Goal: Task Accomplishment & Management: Manage account settings

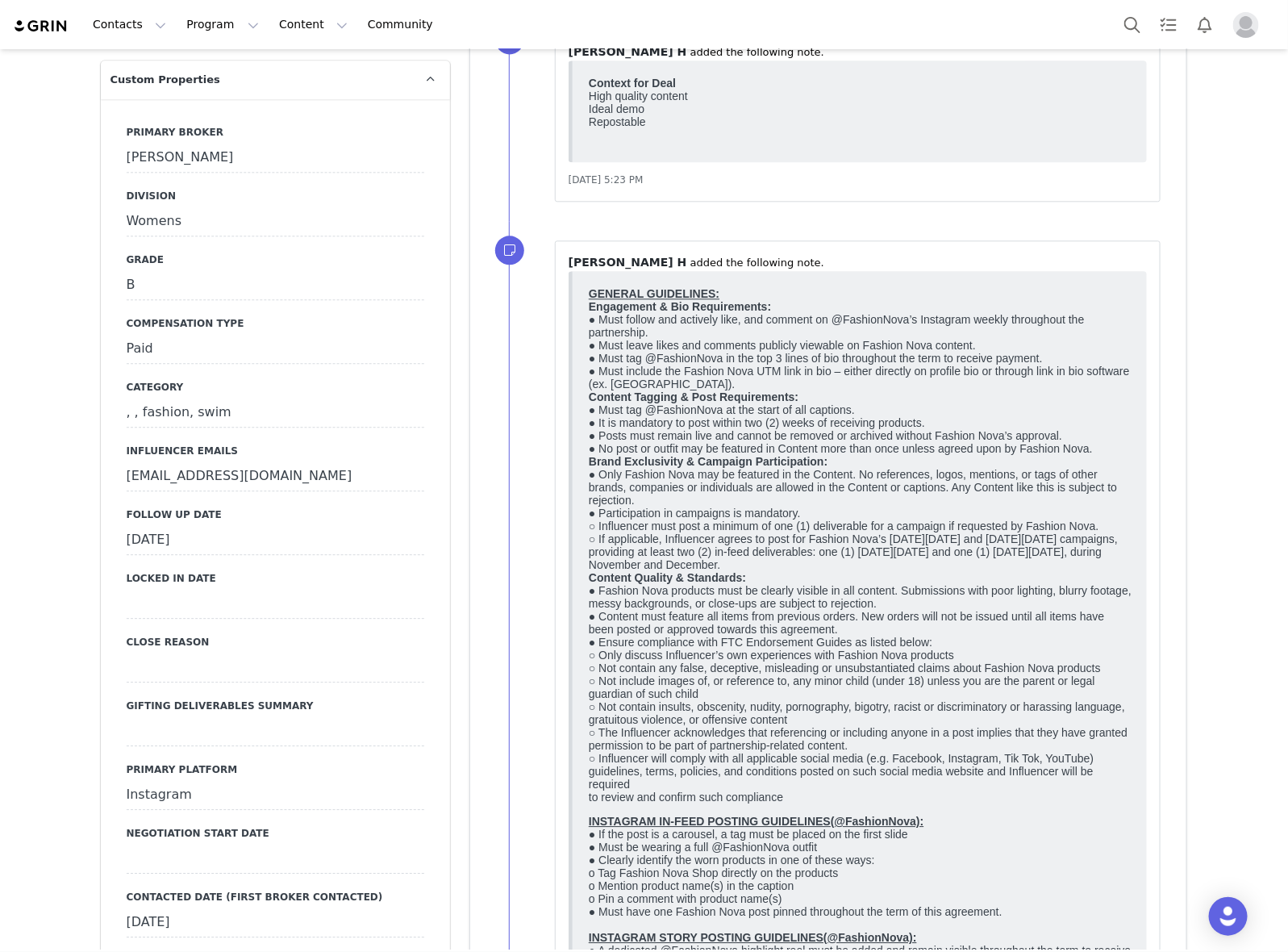
scroll to position [1311, 0]
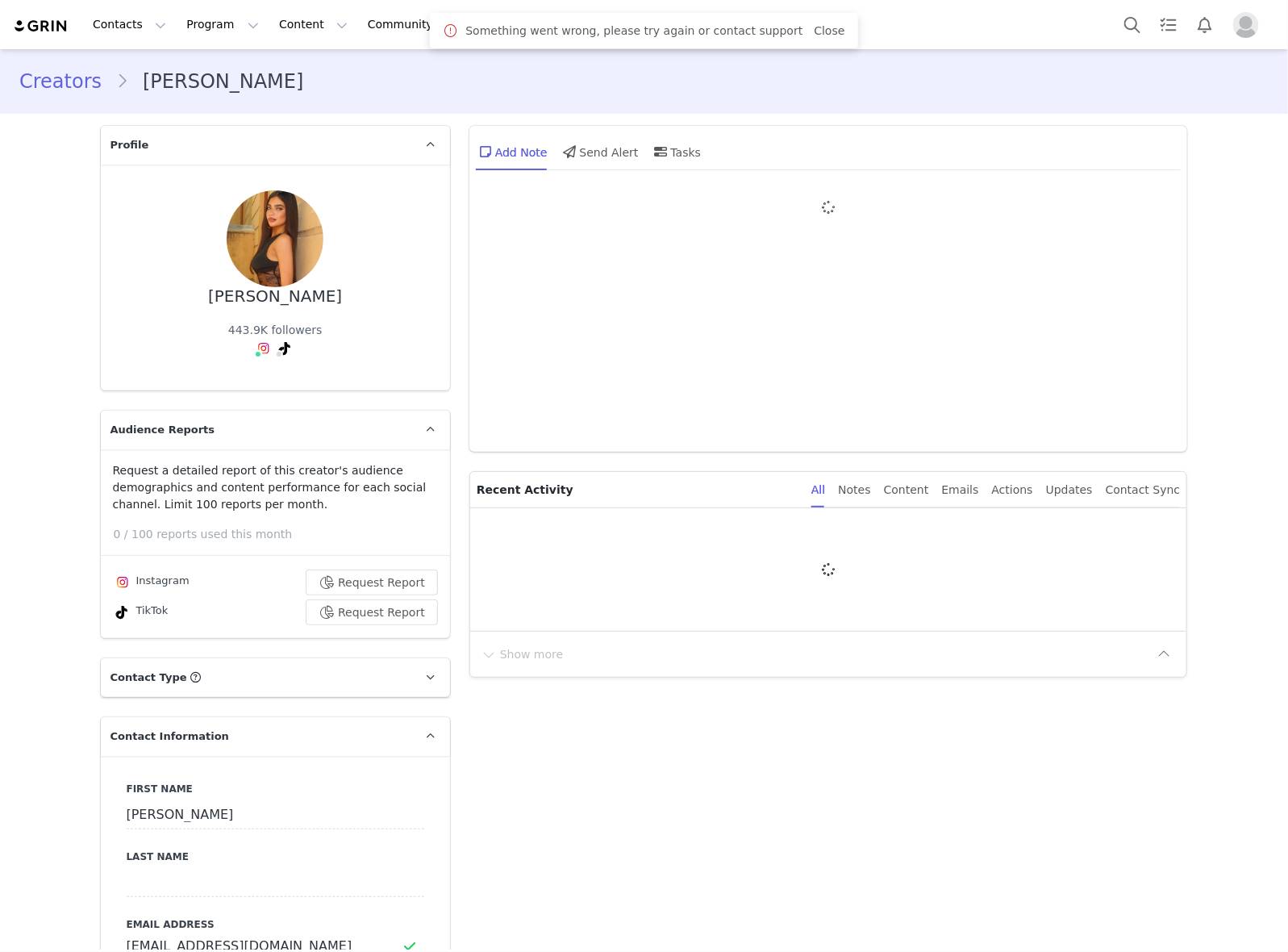
type input "+61 ([GEOGRAPHIC_DATA])"
click at [817, 29] on link "Close" at bounding box center [829, 31] width 31 height 13
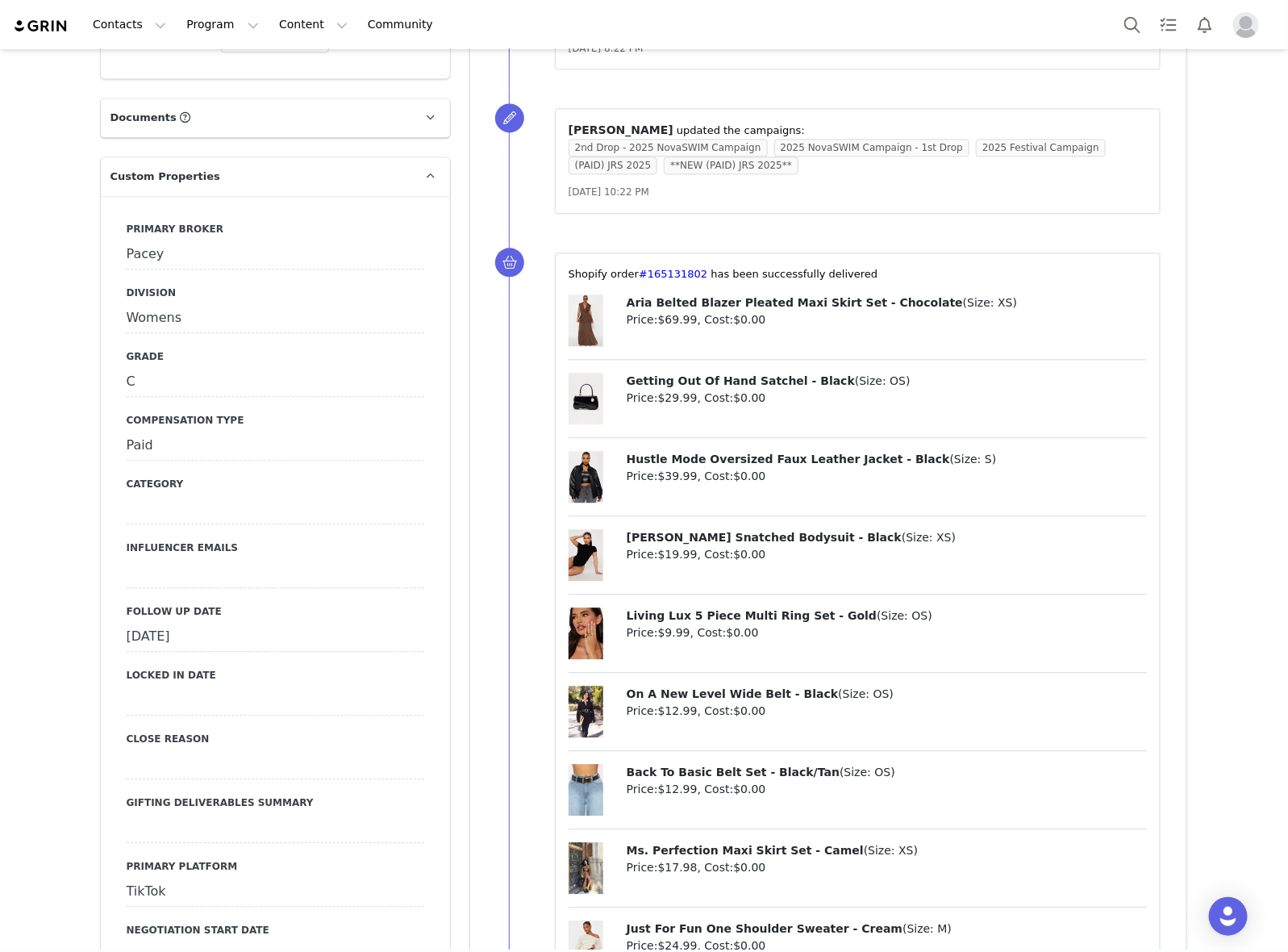
scroll to position [1512, 0]
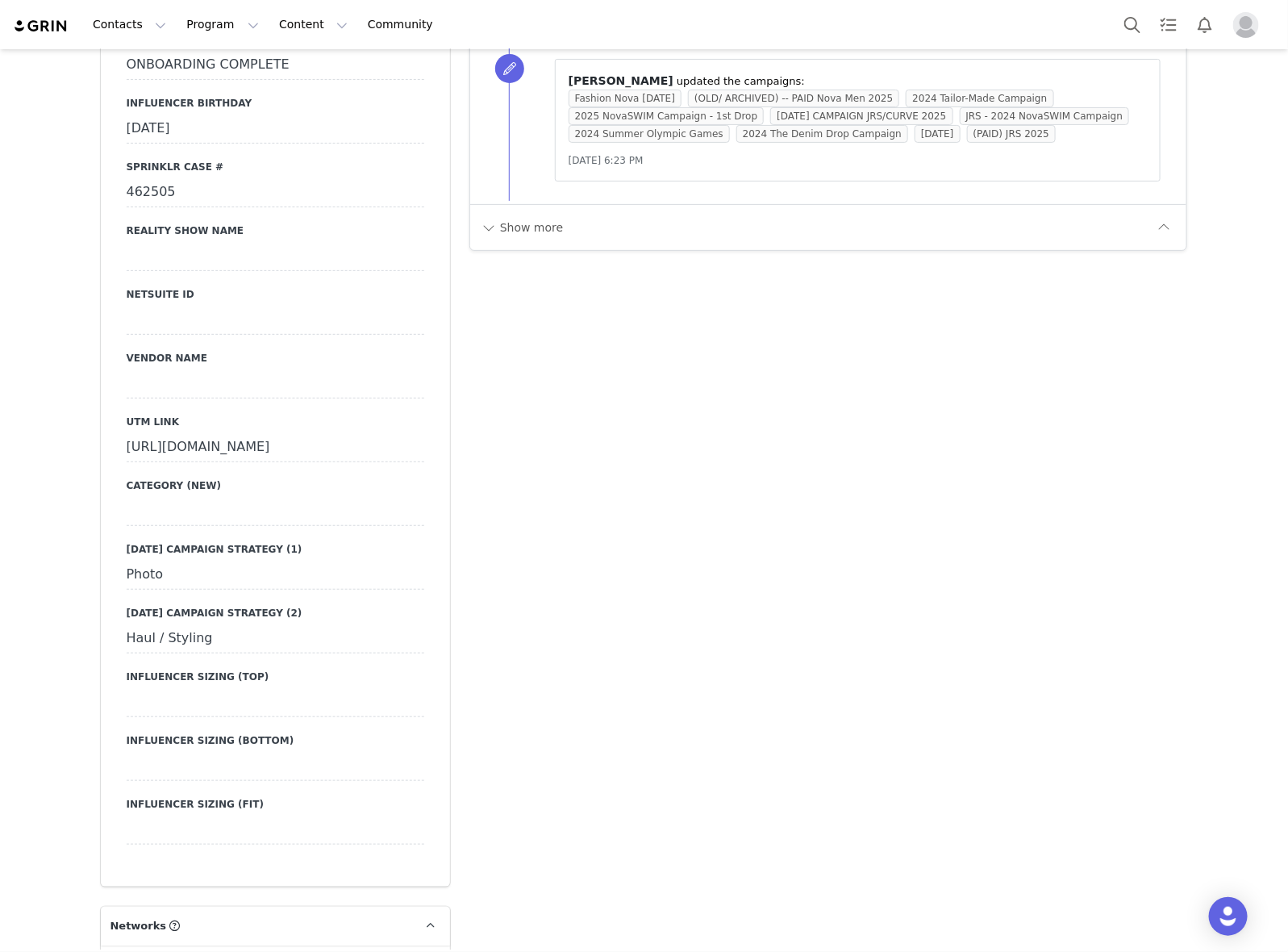
scroll to position [2722, 0]
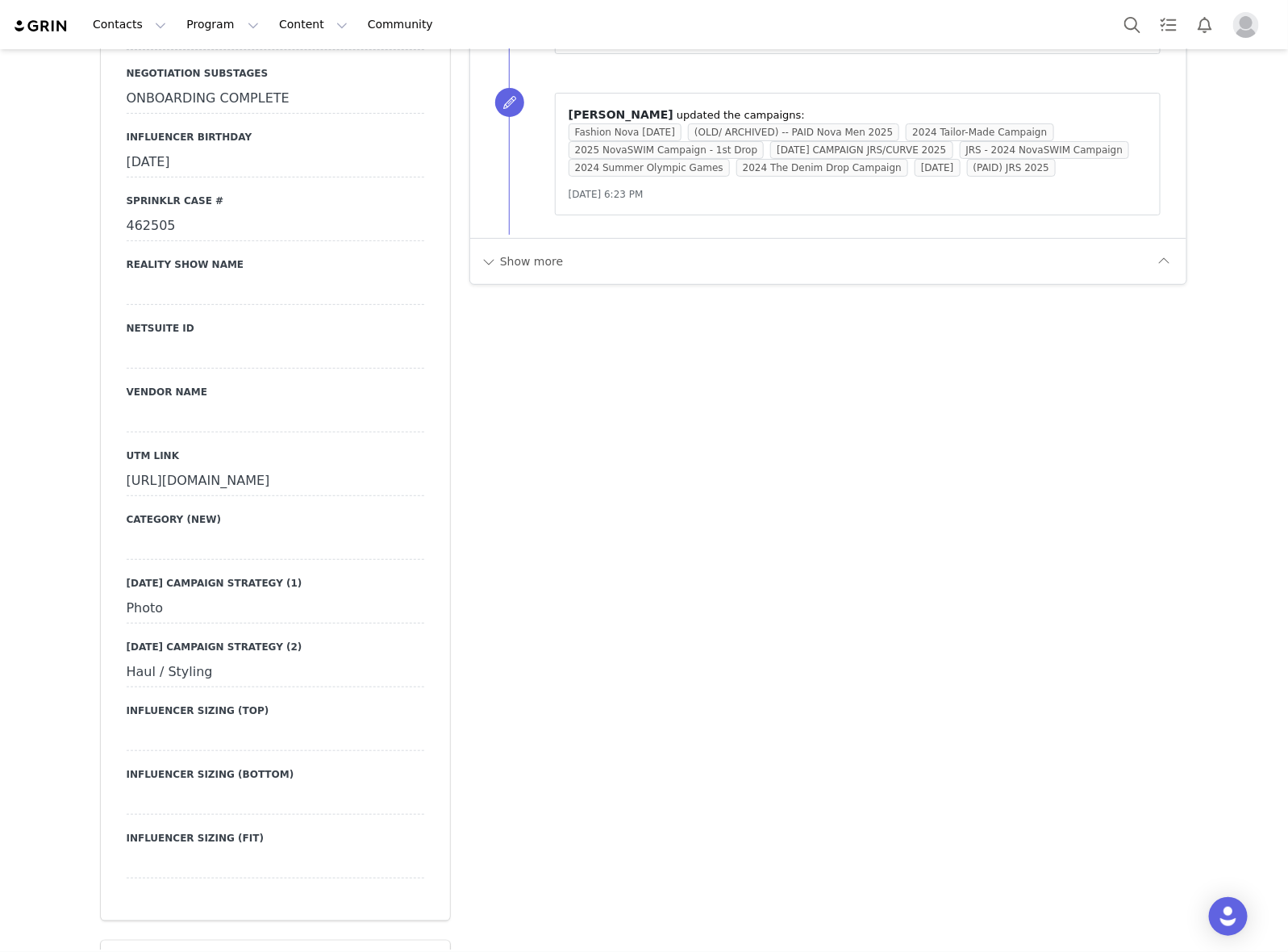
click at [514, 251] on div "Show more" at bounding box center [829, 261] width 717 height 46
click at [525, 249] on button "Show more" at bounding box center [522, 262] width 85 height 26
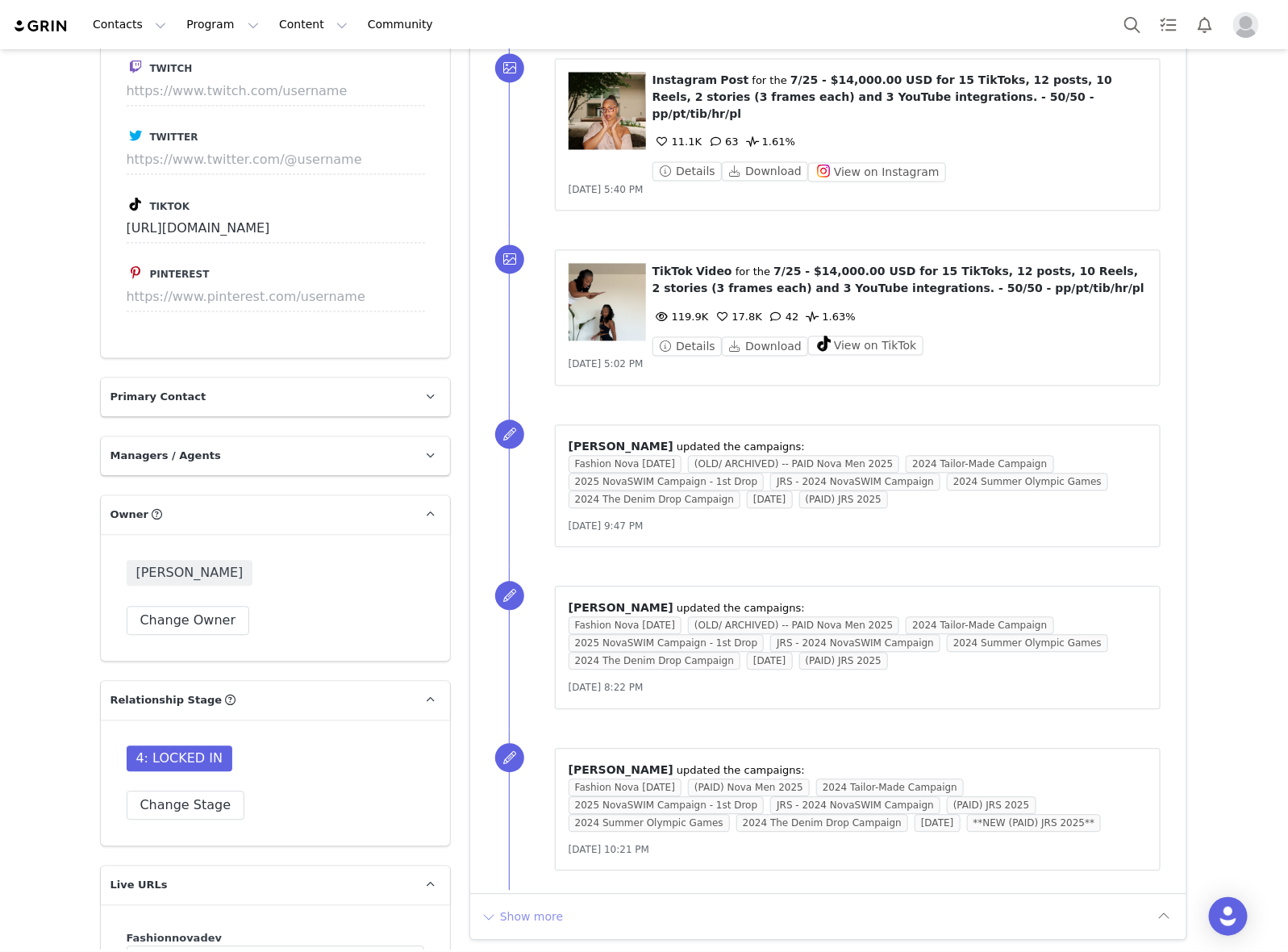
scroll to position [4234, 0]
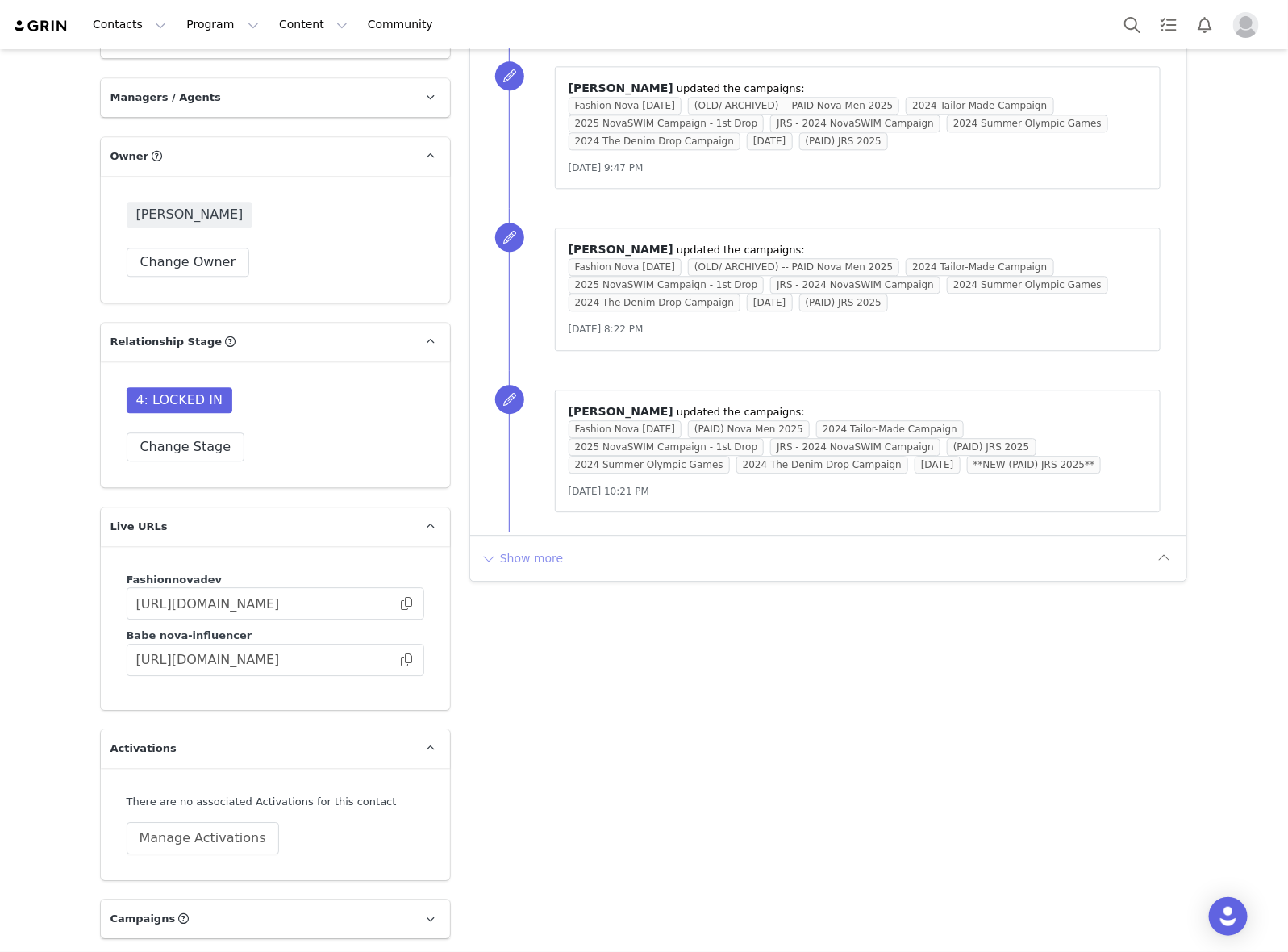
click at [541, 546] on button "Show more" at bounding box center [522, 559] width 85 height 26
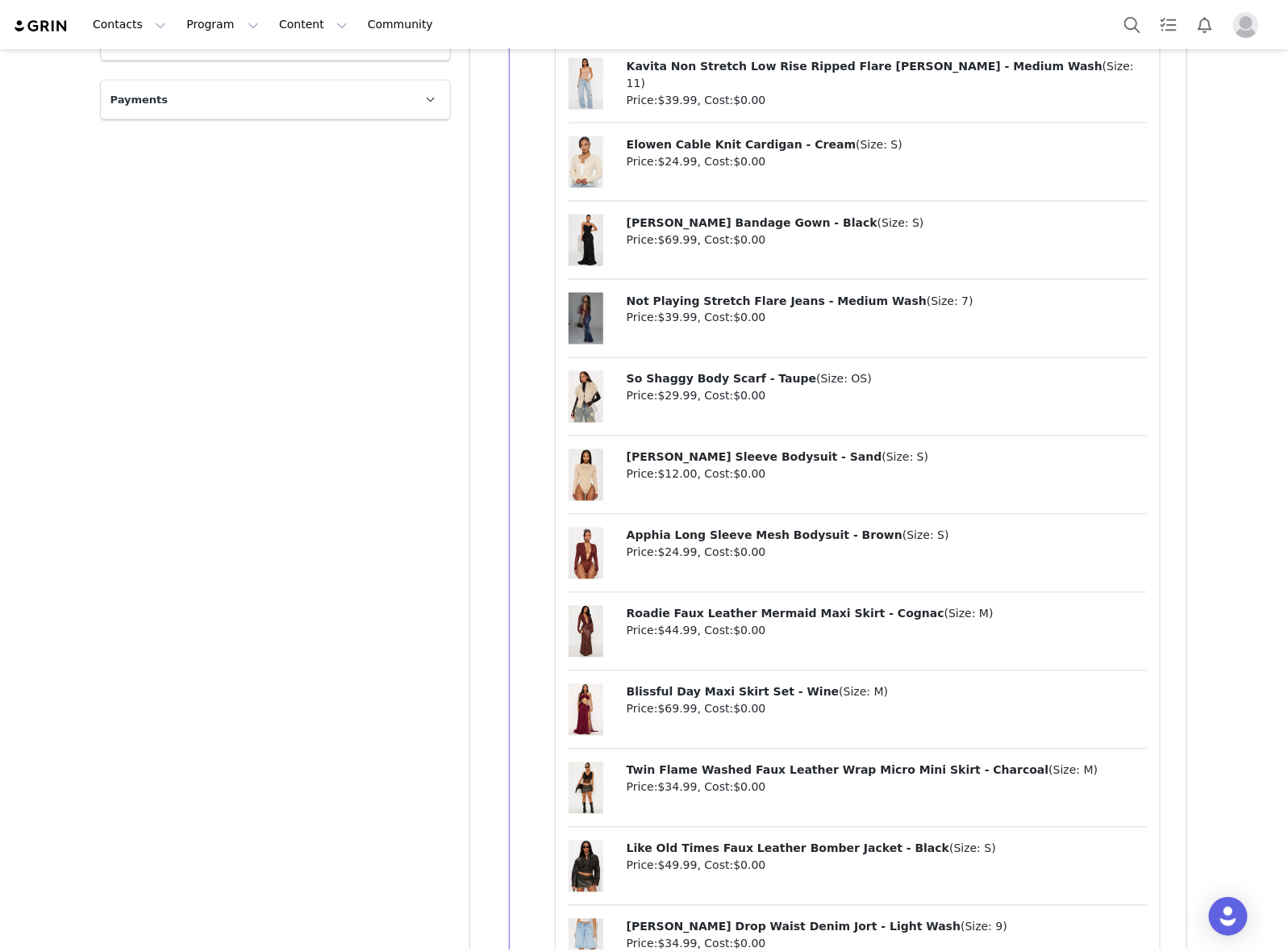
scroll to position [6653, 0]
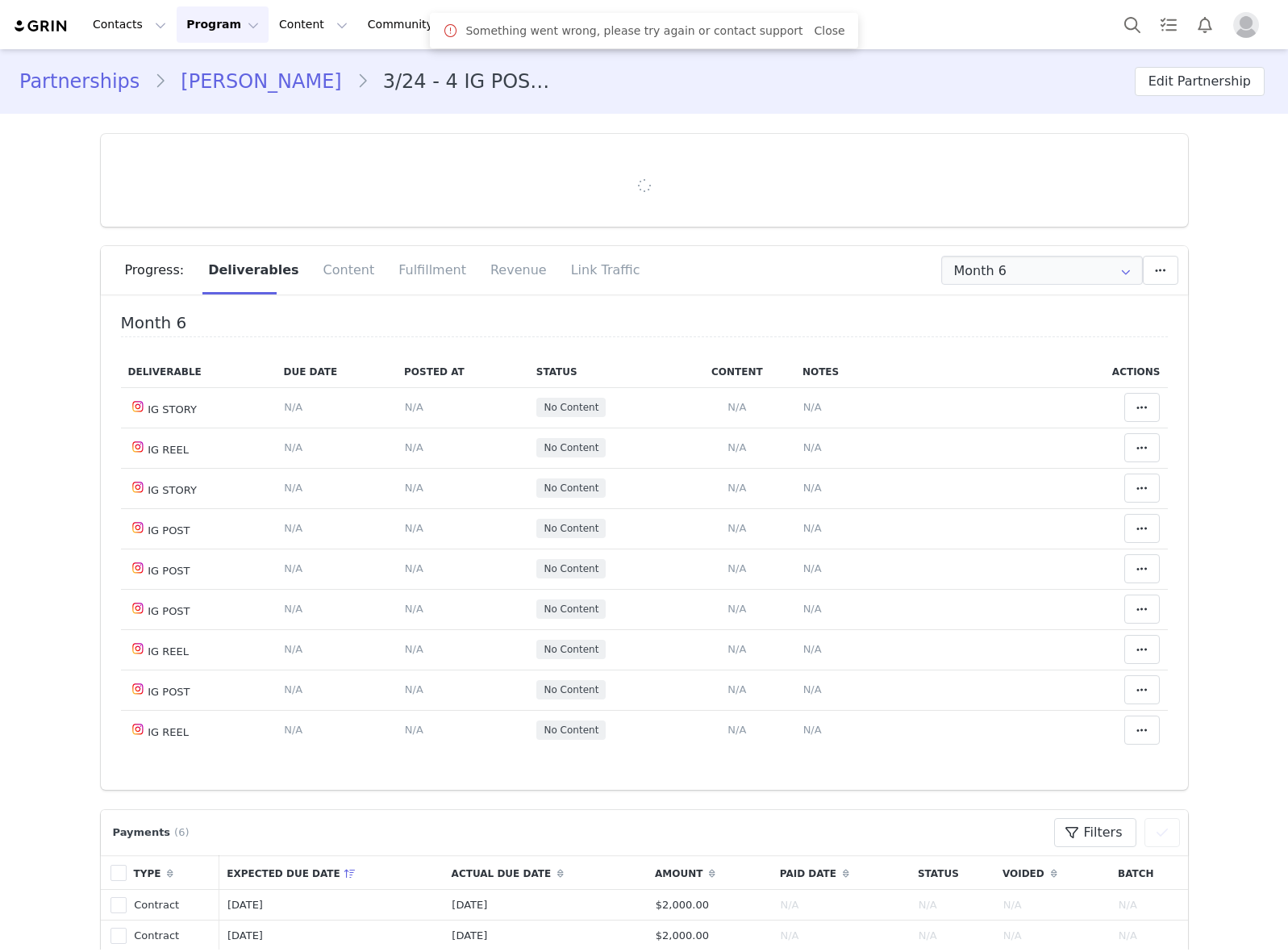
click at [224, 85] on link "Katy Marioni" at bounding box center [260, 81] width 189 height 29
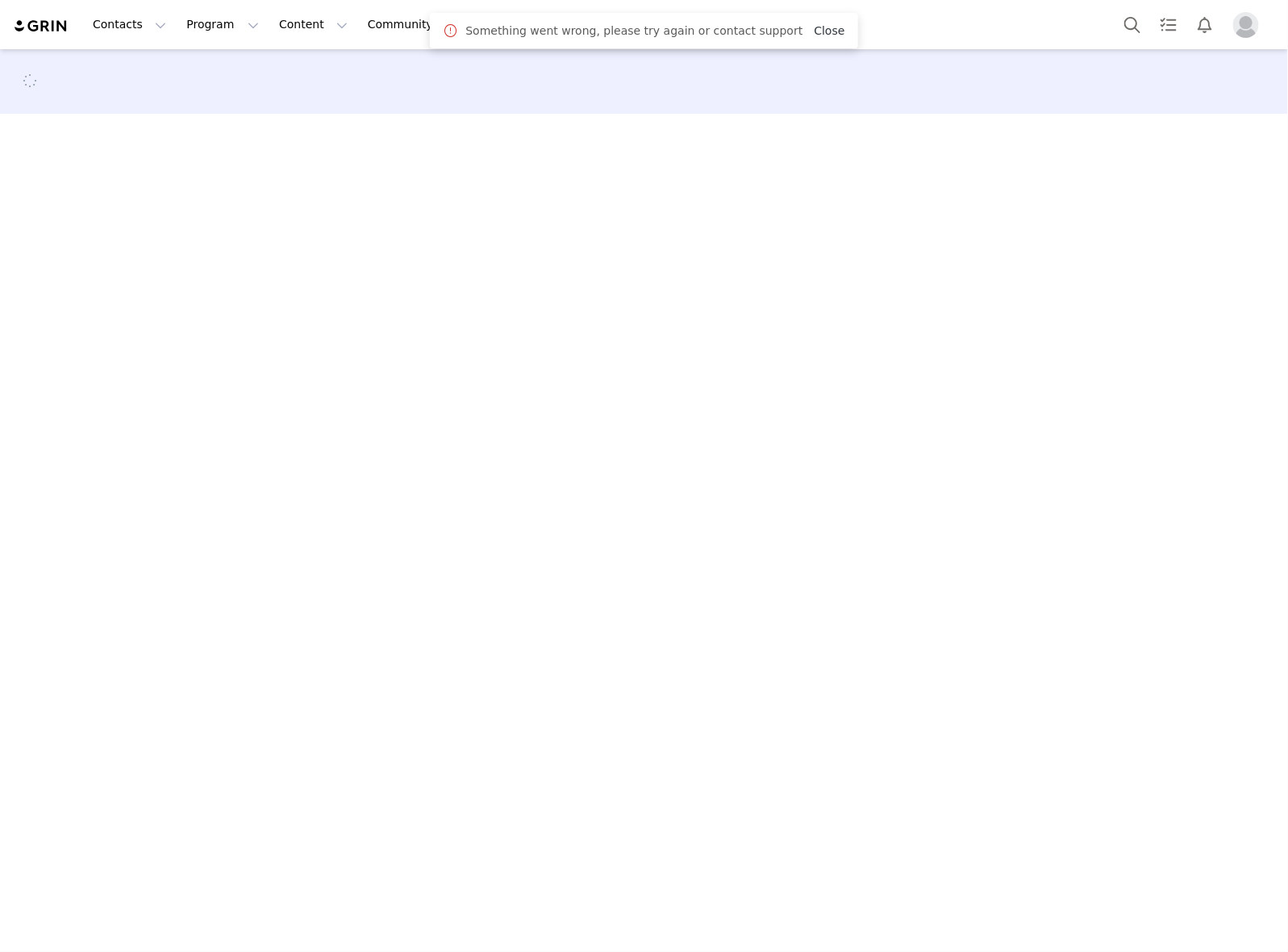
click at [814, 24] on link "Close" at bounding box center [829, 31] width 31 height 13
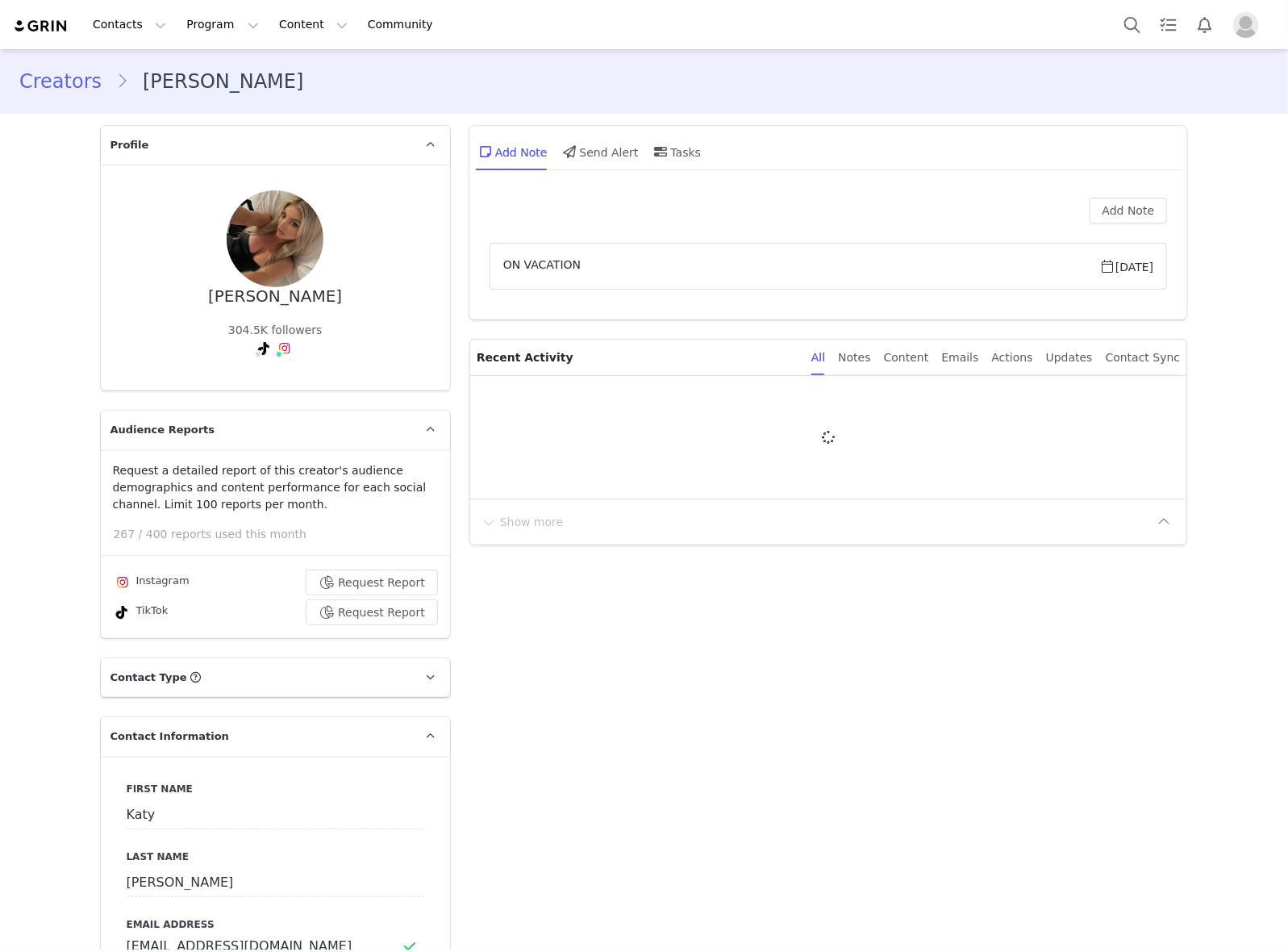
type input "+1 ([GEOGRAPHIC_DATA])"
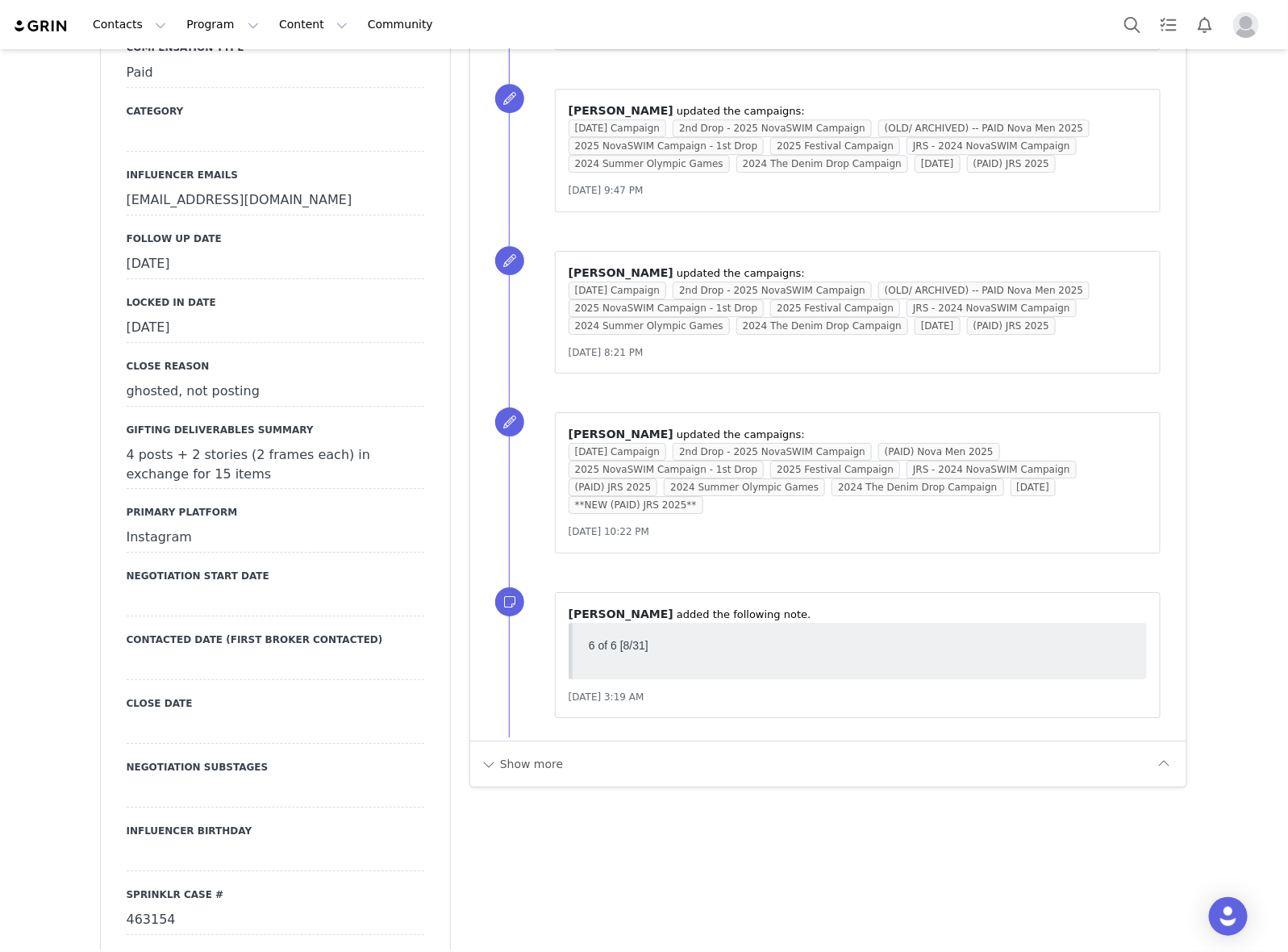
scroll to position [2319, 0]
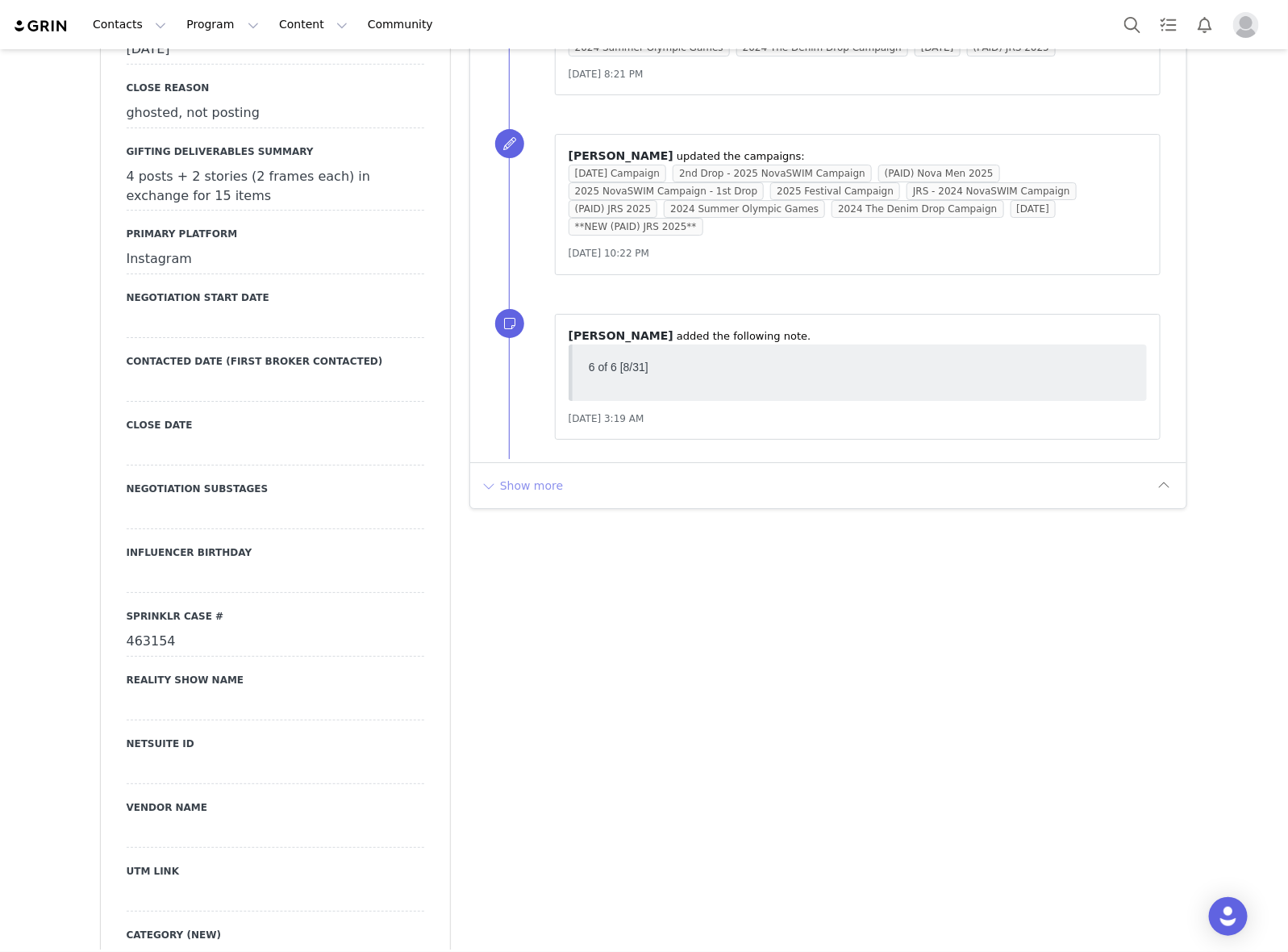
click at [527, 472] on button "Show more" at bounding box center [522, 485] width 85 height 26
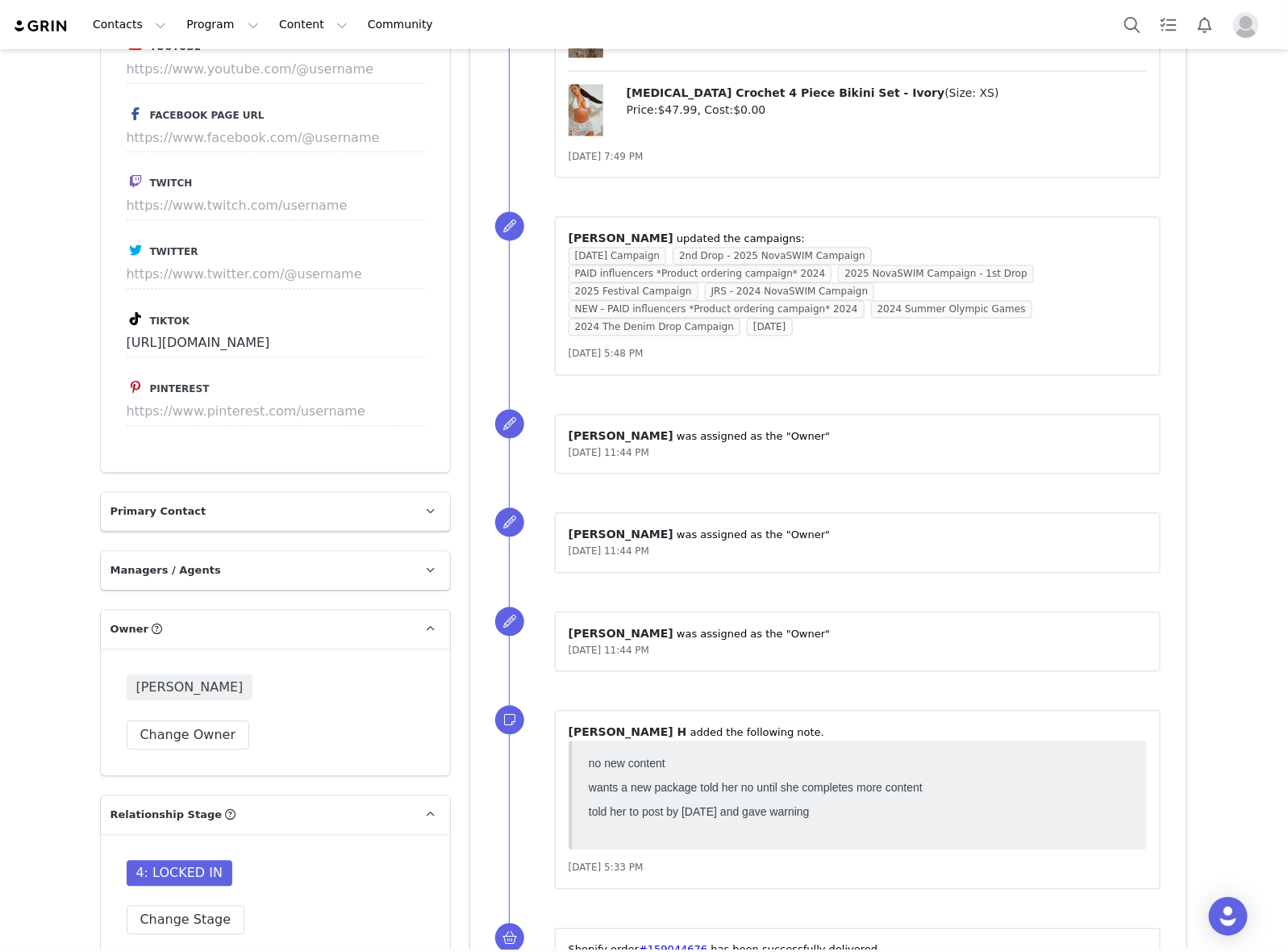
scroll to position [4032, 0]
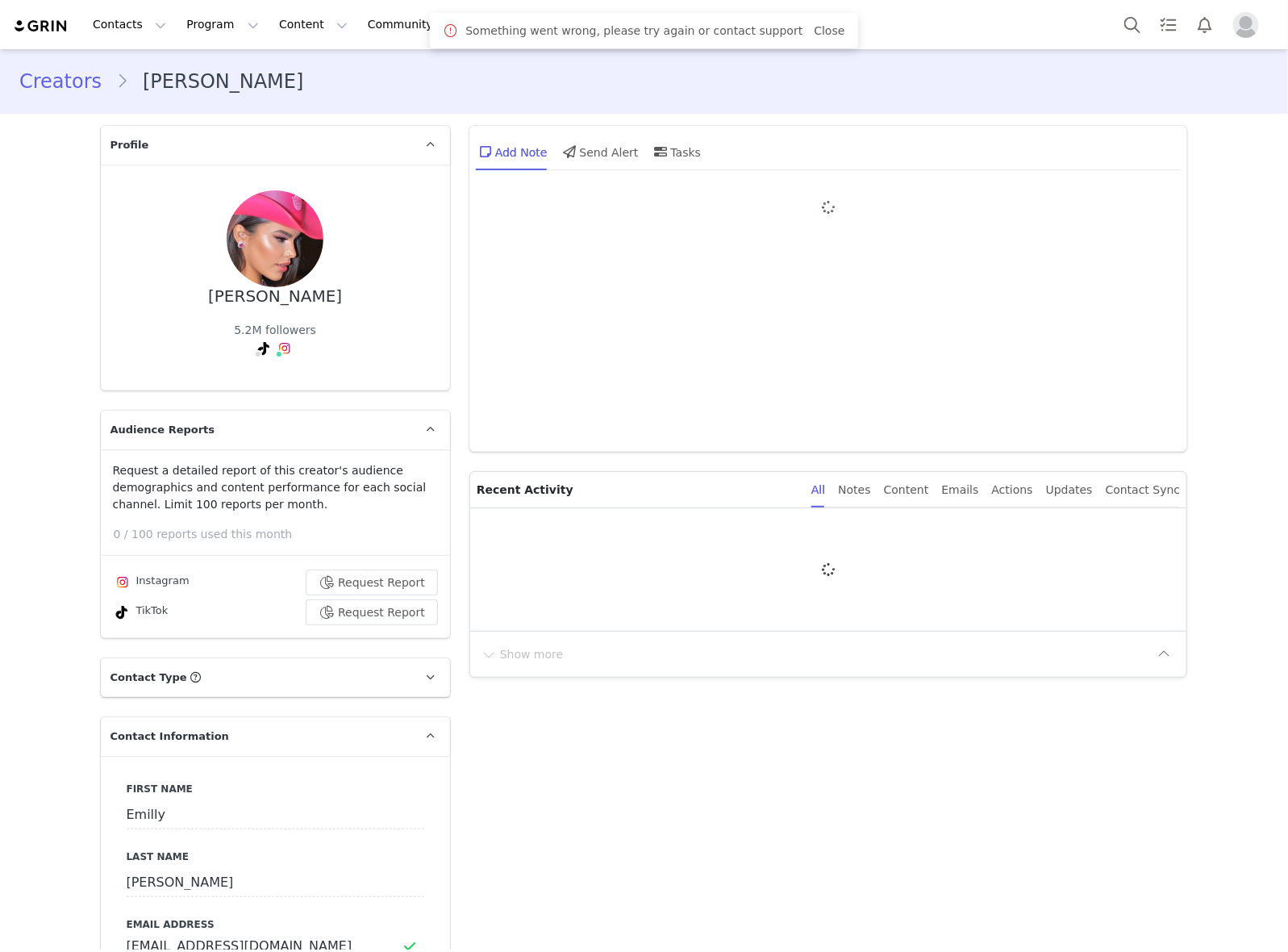
click at [814, 33] on link "Close" at bounding box center [829, 31] width 31 height 13
type input "+55 ([GEOGRAPHIC_DATA])"
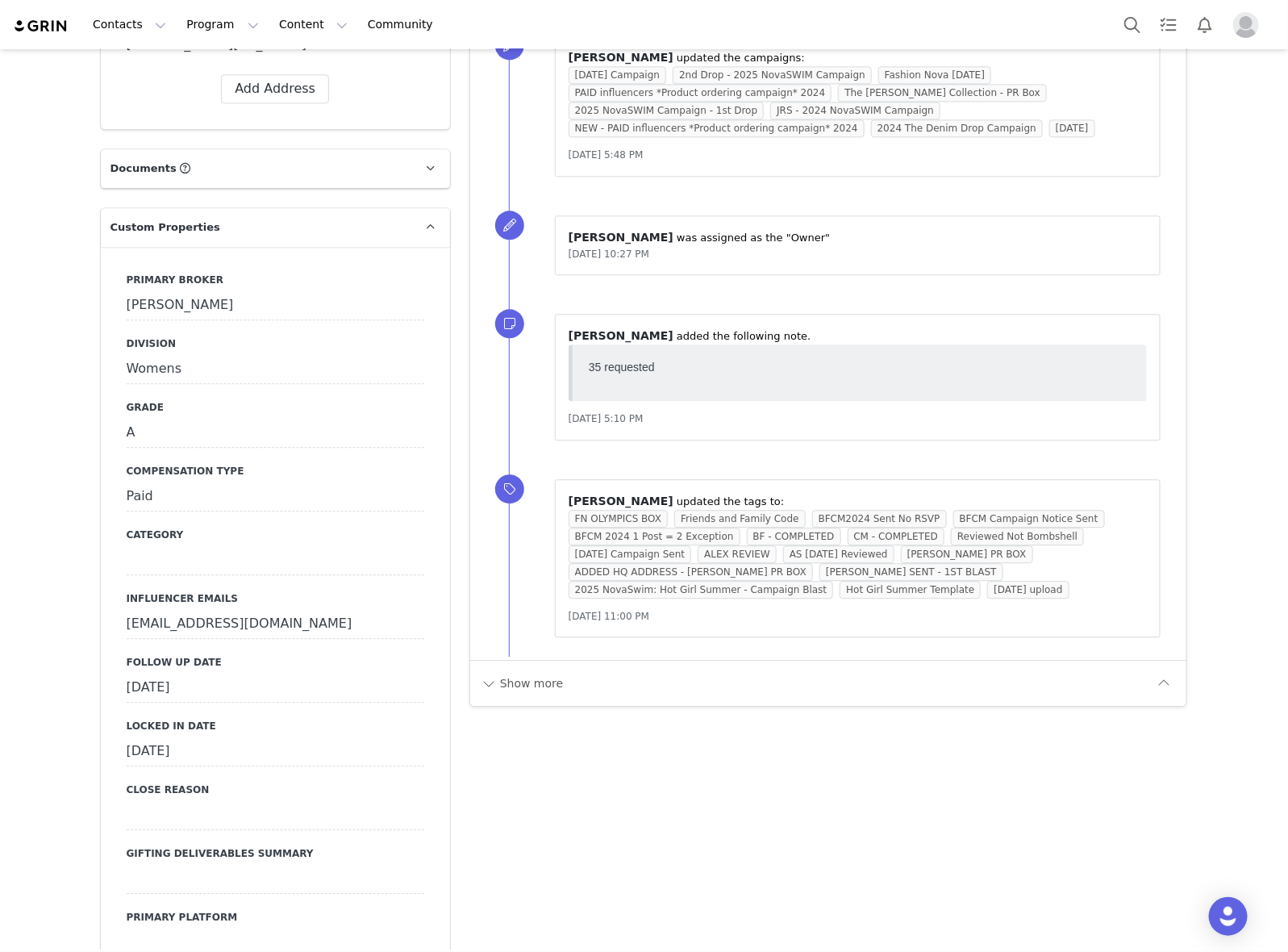
scroll to position [1512, 0]
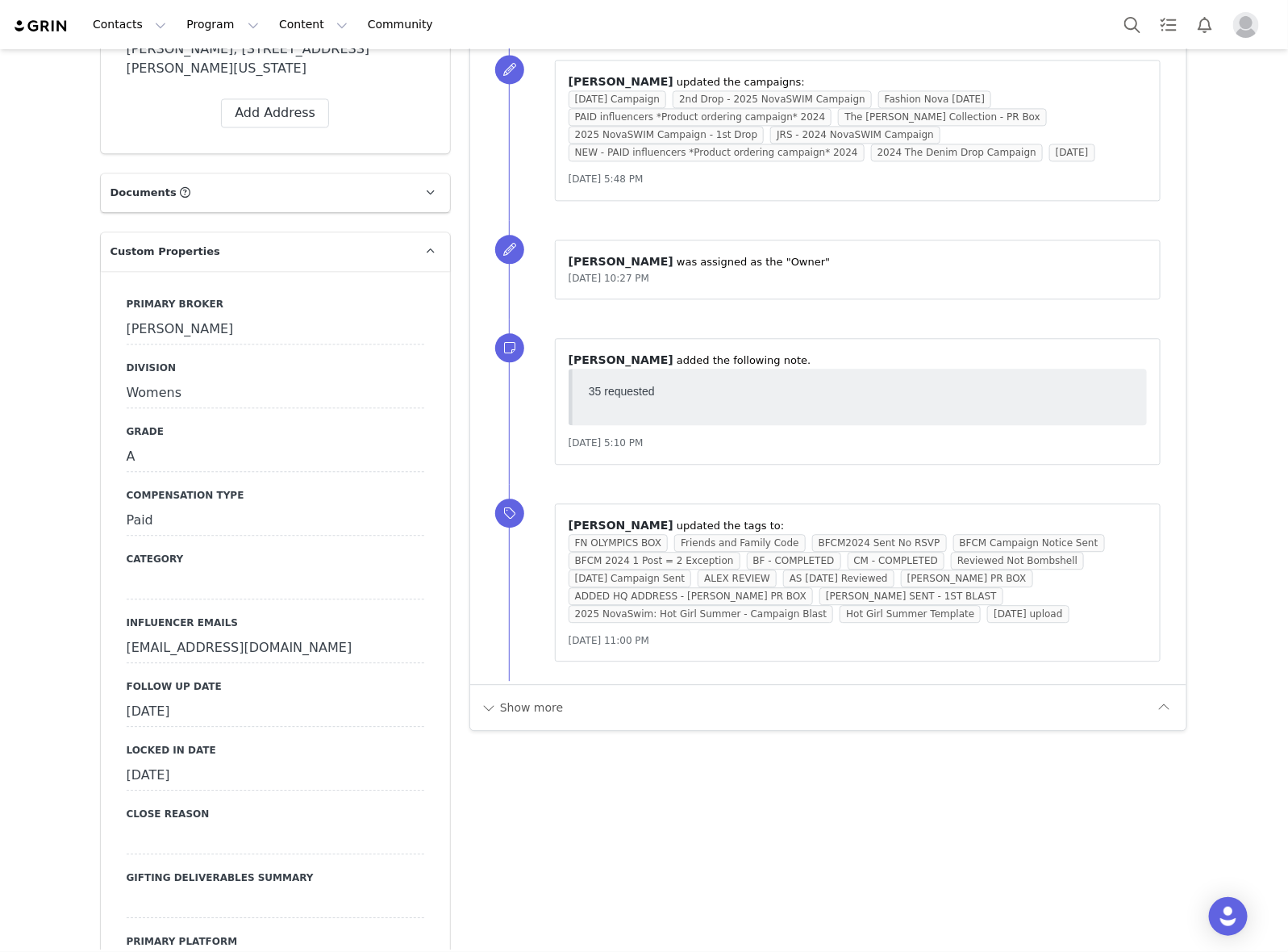
click at [294, 698] on div "September 23rd, 2025" at bounding box center [276, 712] width 298 height 29
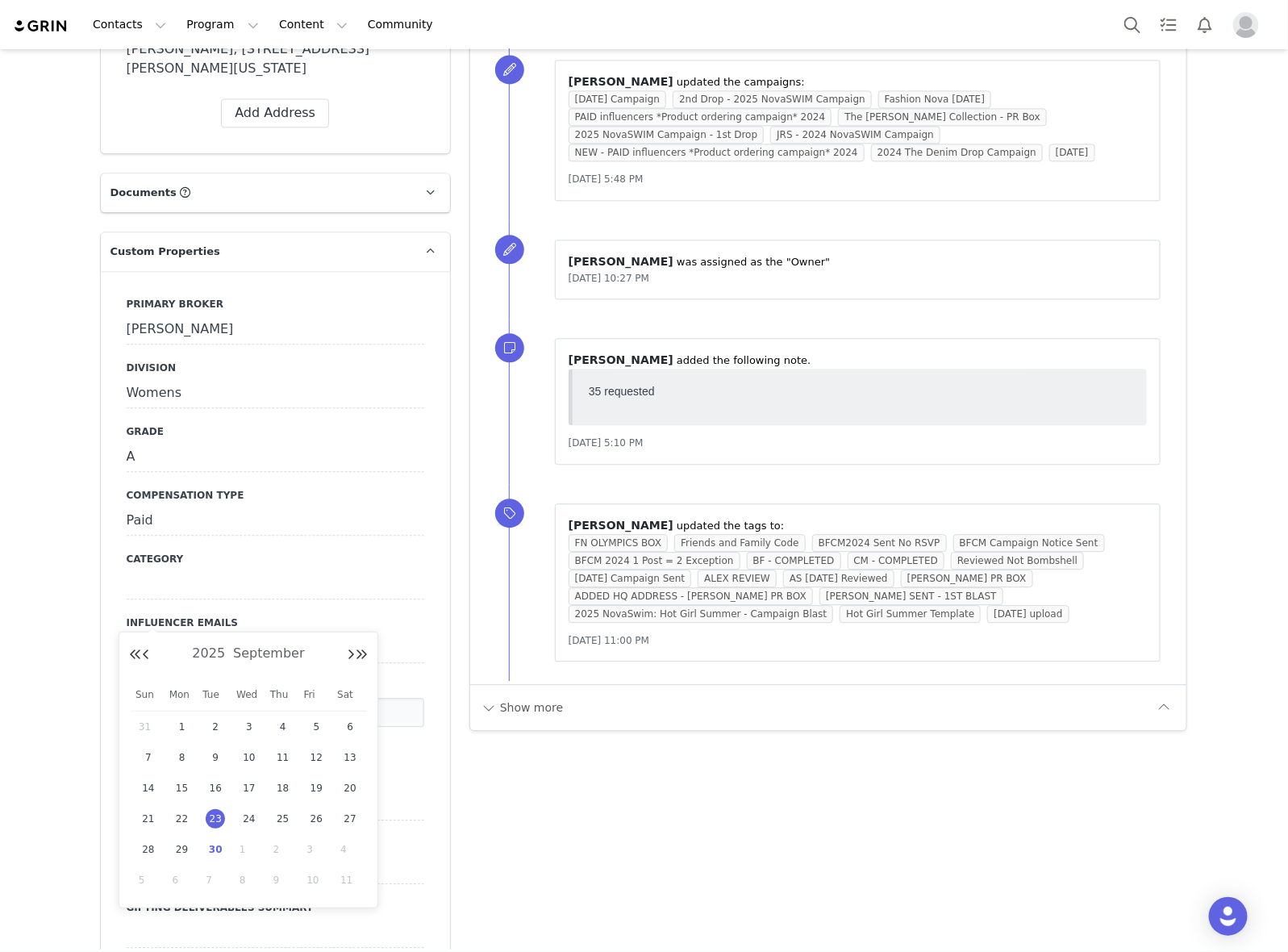
click at [220, 848] on span "30" at bounding box center [215, 850] width 20 height 20
type input "Sep 30 2025"
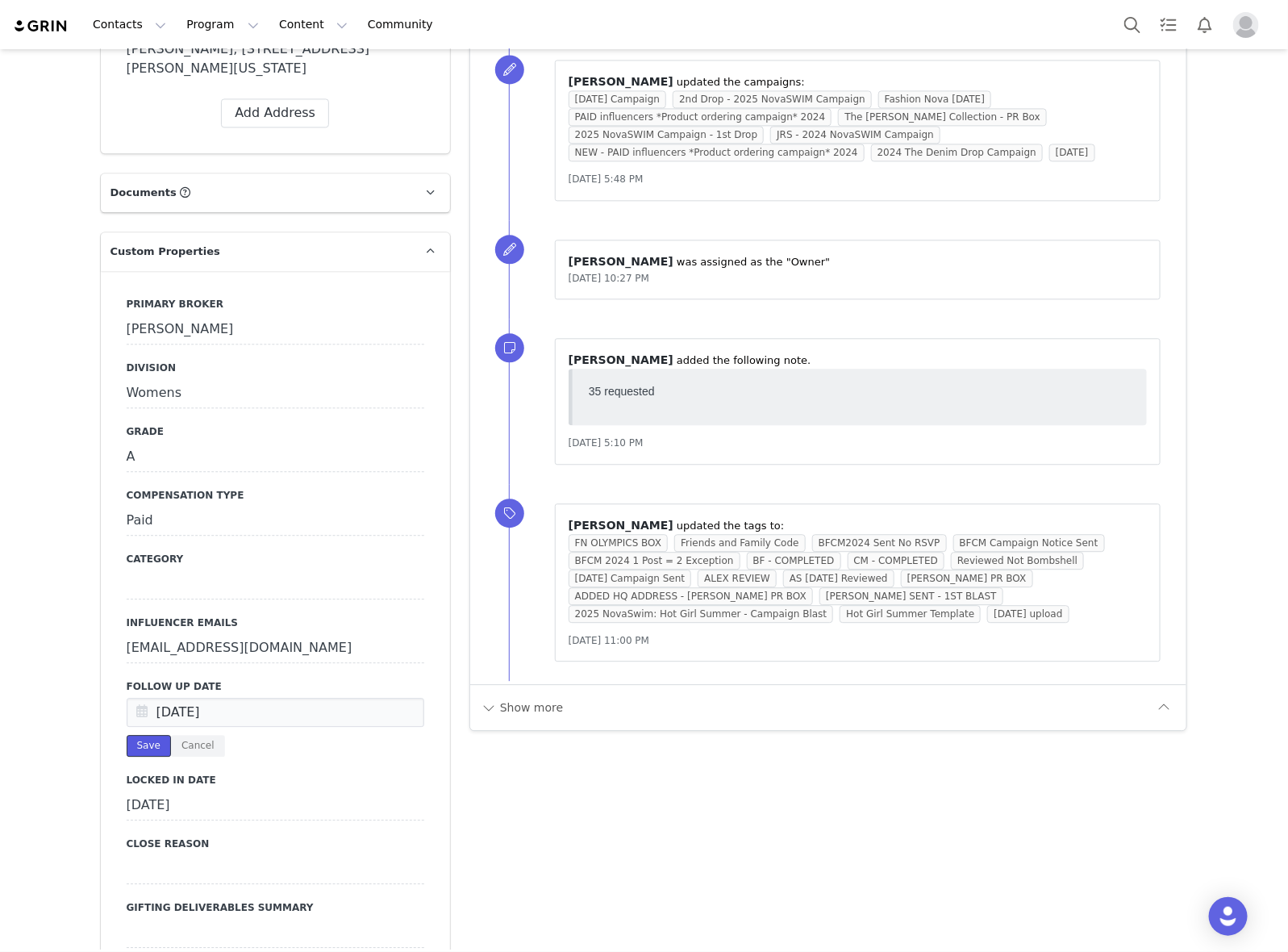
click at [143, 735] on button "Save" at bounding box center [149, 746] width 45 height 22
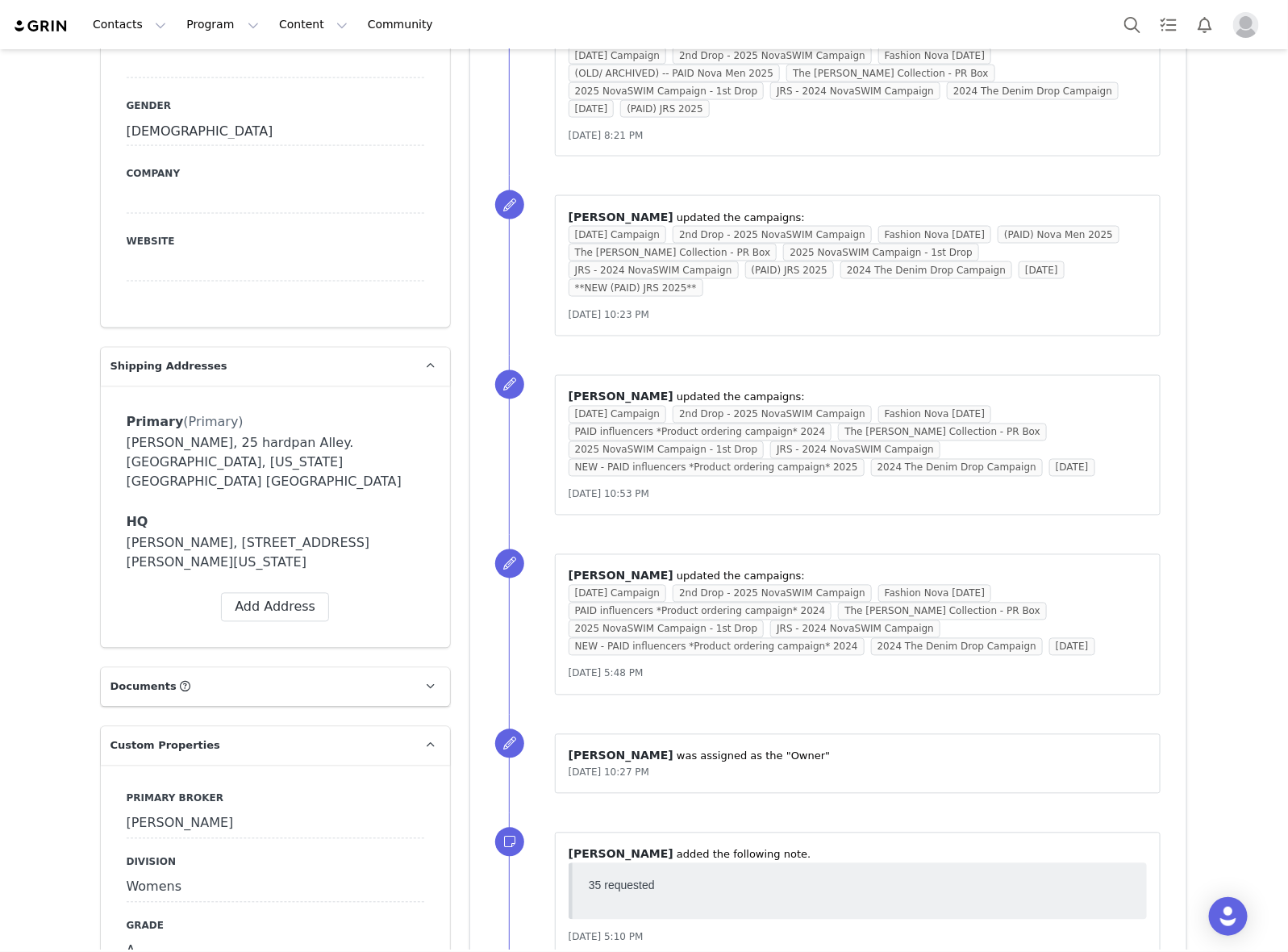
scroll to position [1210, 0]
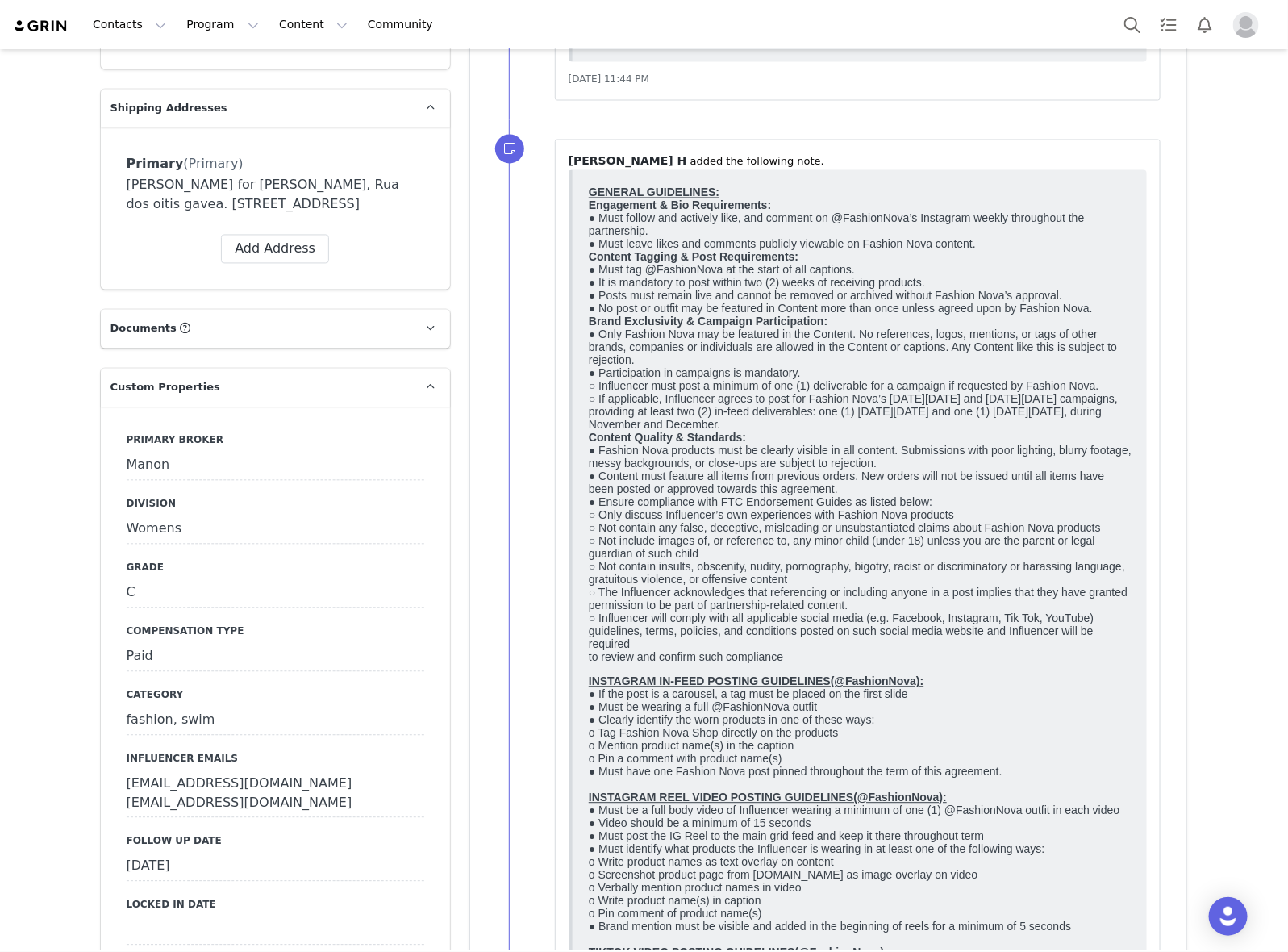
scroll to position [1311, 0]
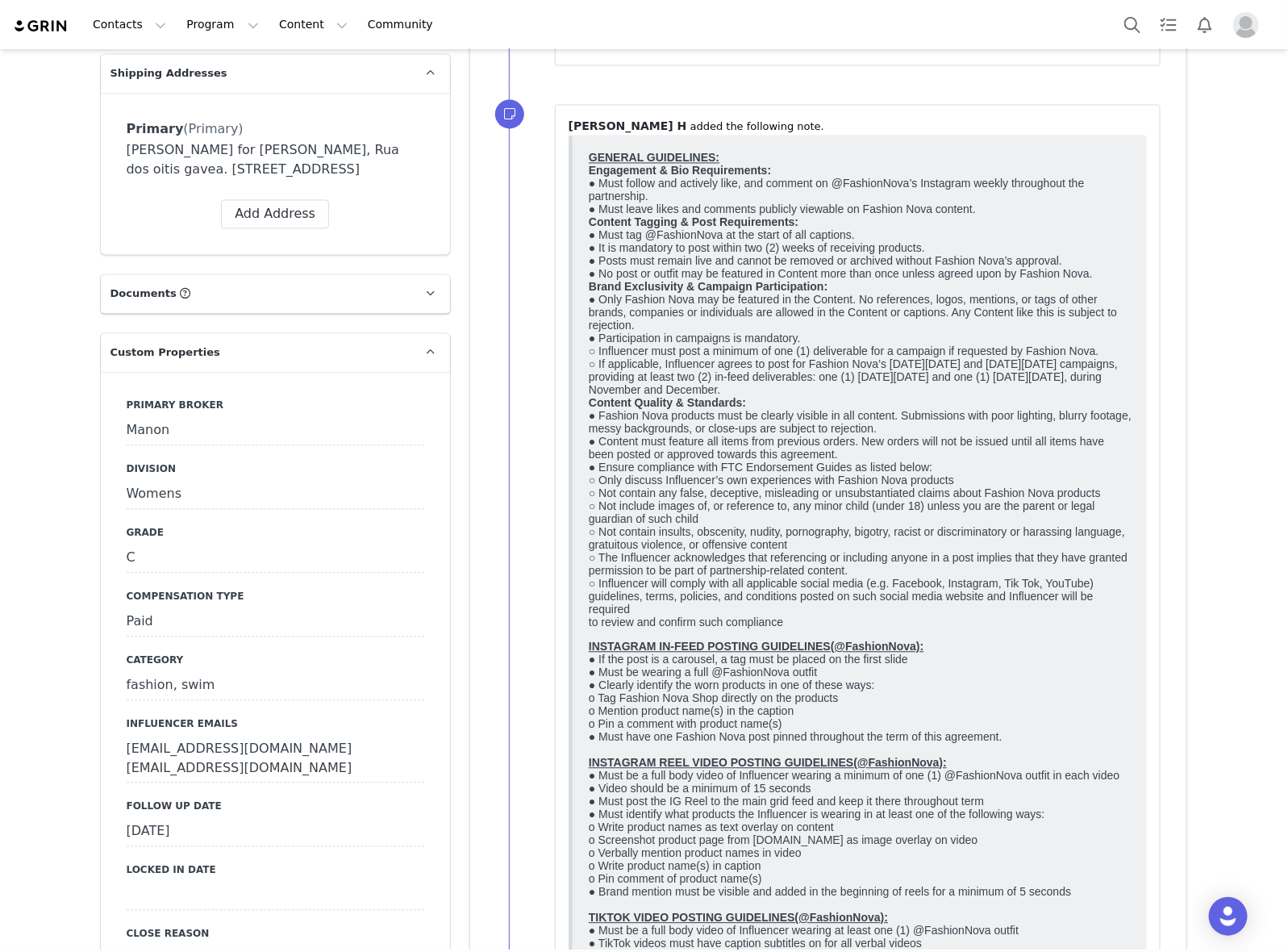
click at [256, 833] on div "[DATE]" at bounding box center [276, 832] width 298 height 29
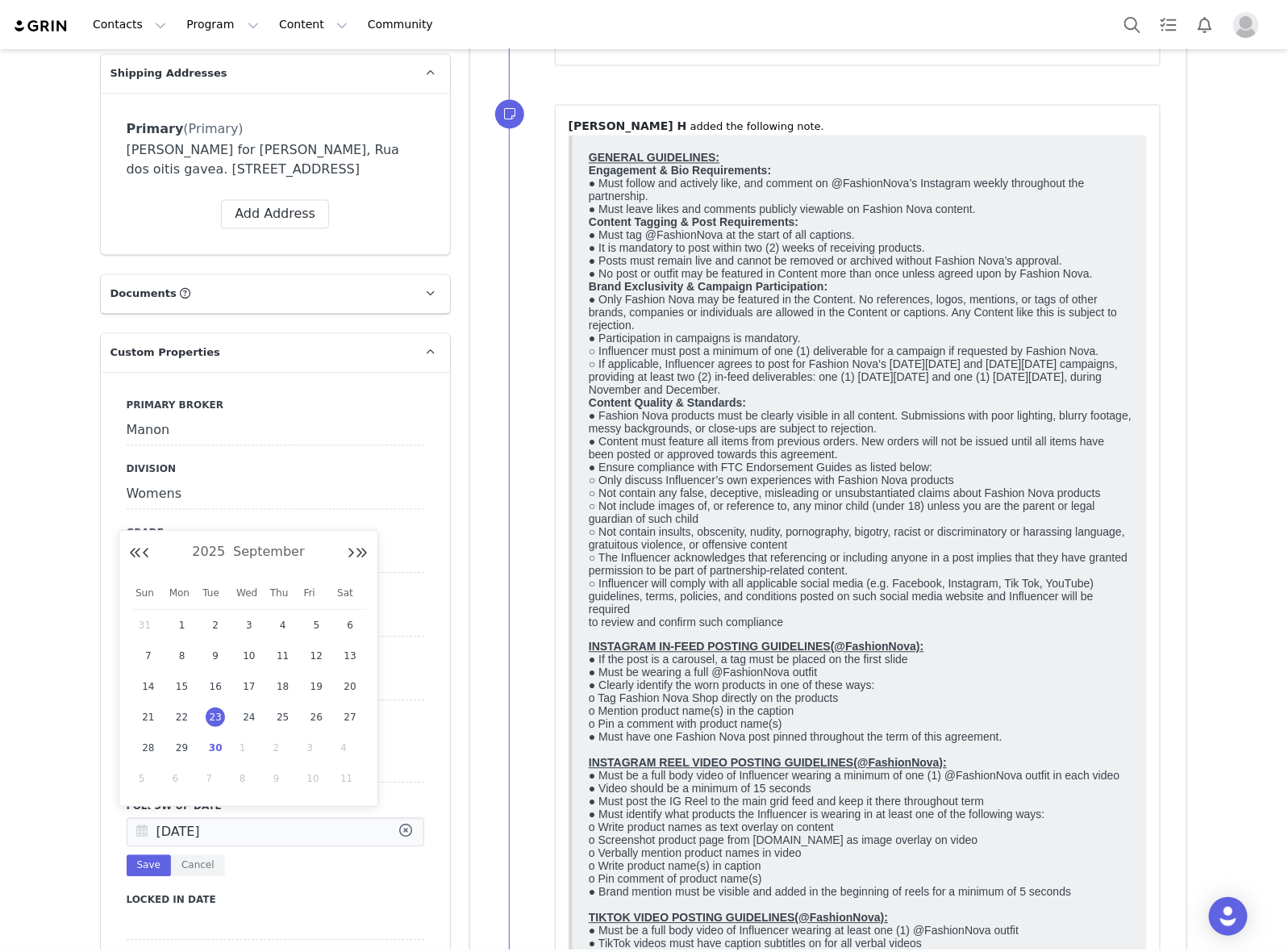
click at [259, 832] on input "Sep 23 2025" at bounding box center [276, 832] width 298 height 29
click at [220, 756] on div "30" at bounding box center [215, 748] width 34 height 24
type input "Sep 30 2025"
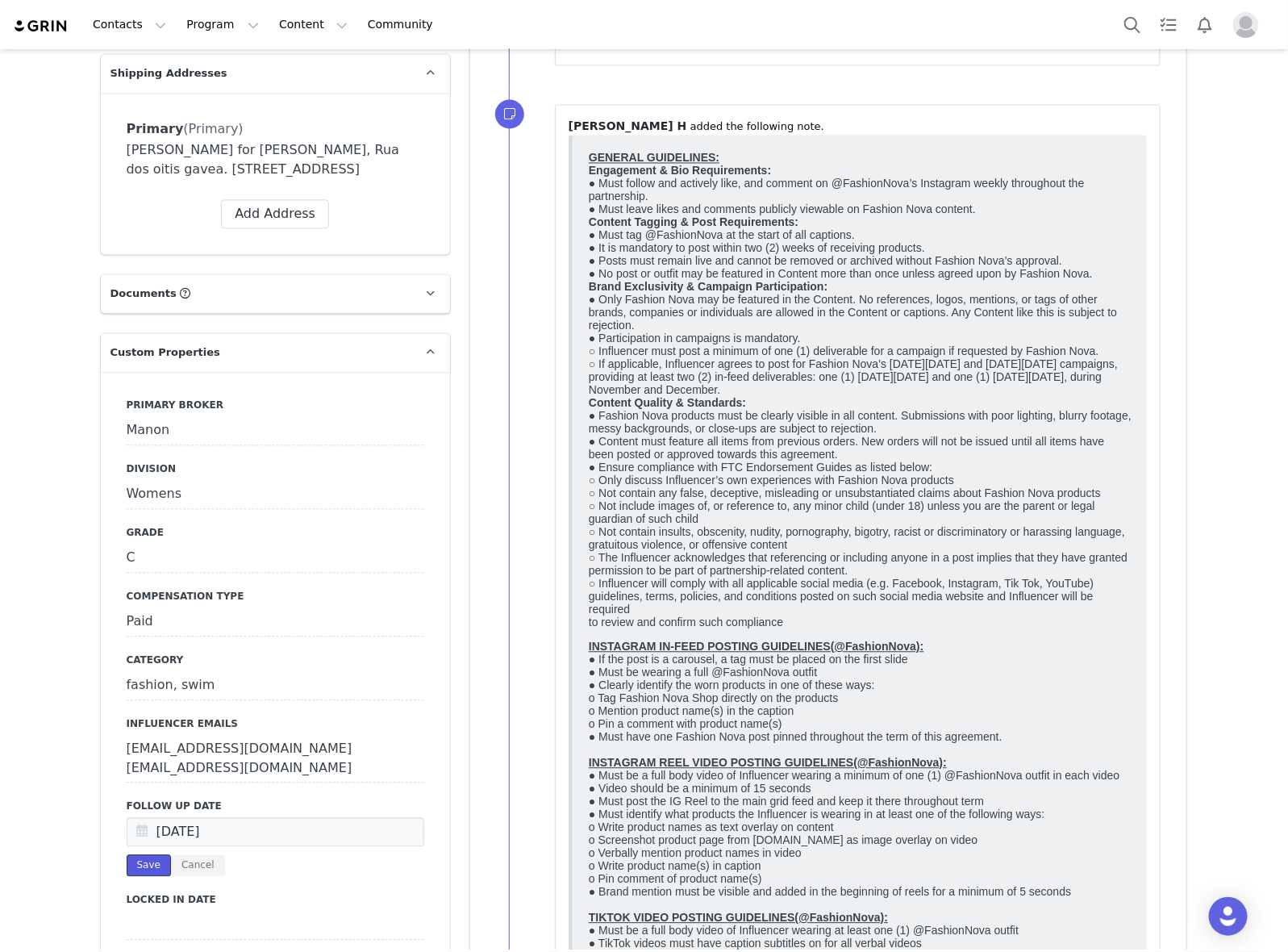
click at [132, 864] on button "Save" at bounding box center [149, 866] width 45 height 22
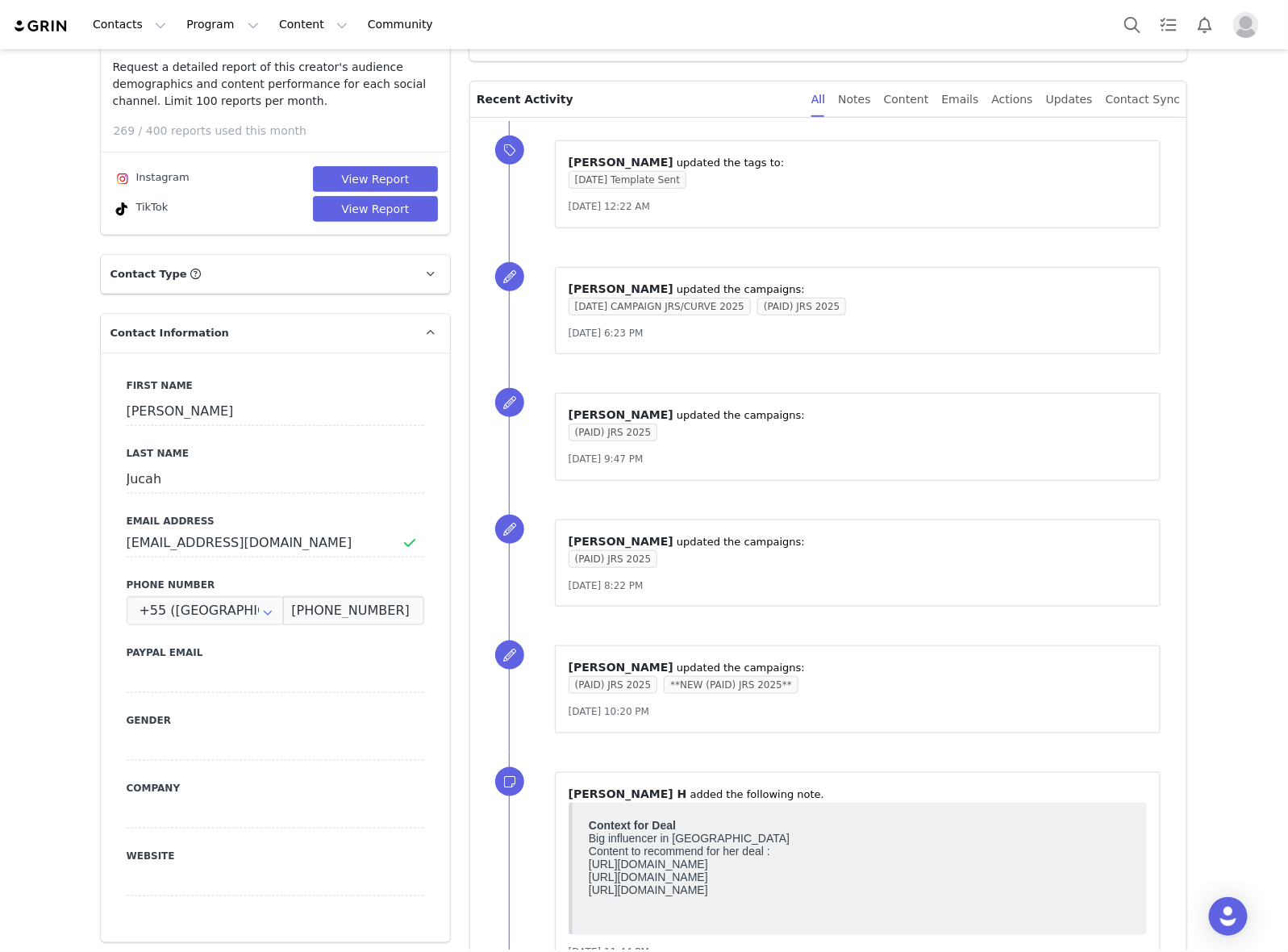
scroll to position [0, 0]
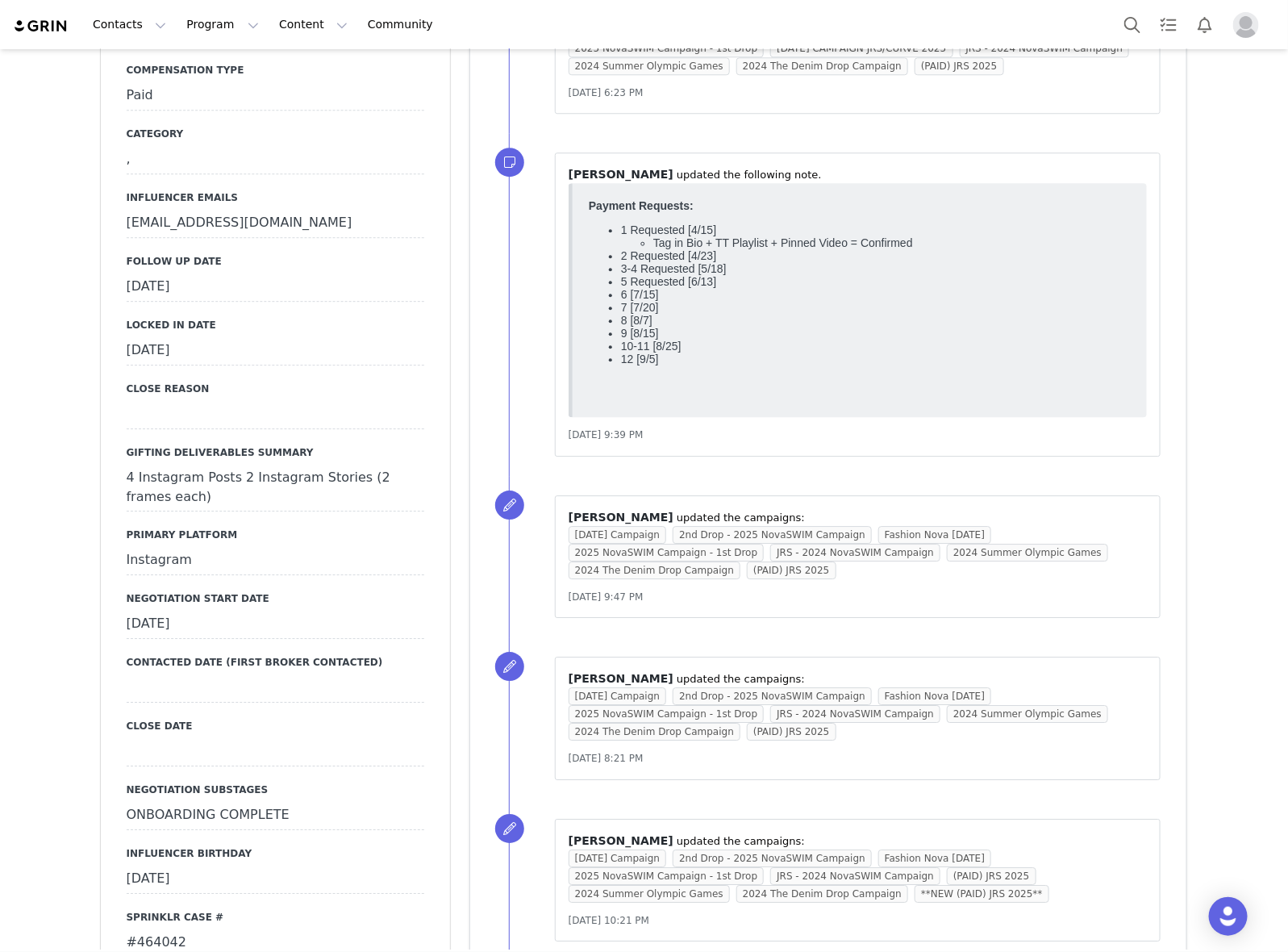
scroll to position [2117, 0]
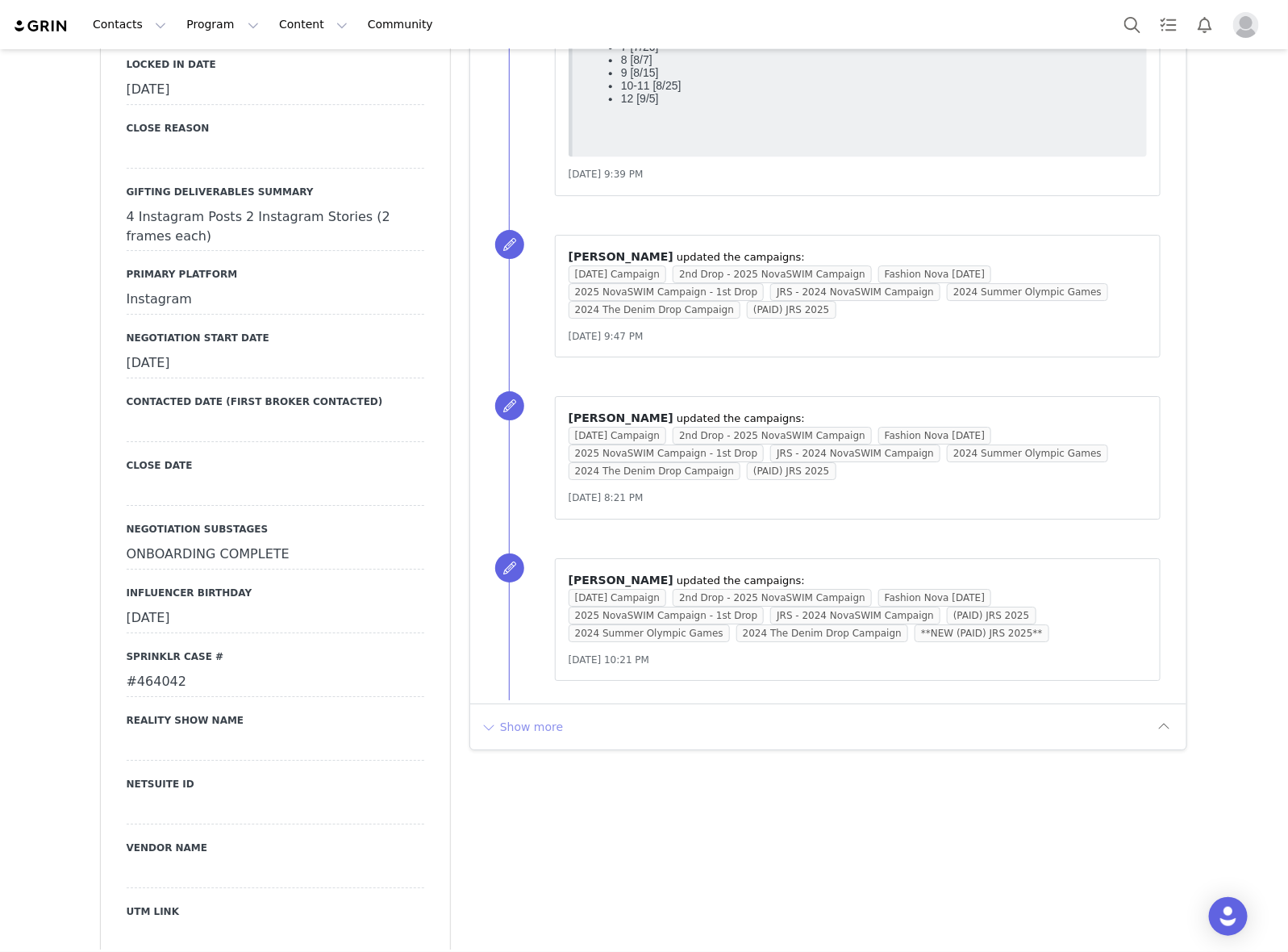
click at [534, 723] on div "Show more" at bounding box center [829, 726] width 717 height 46
click at [505, 740] on button "Show more" at bounding box center [522, 727] width 85 height 26
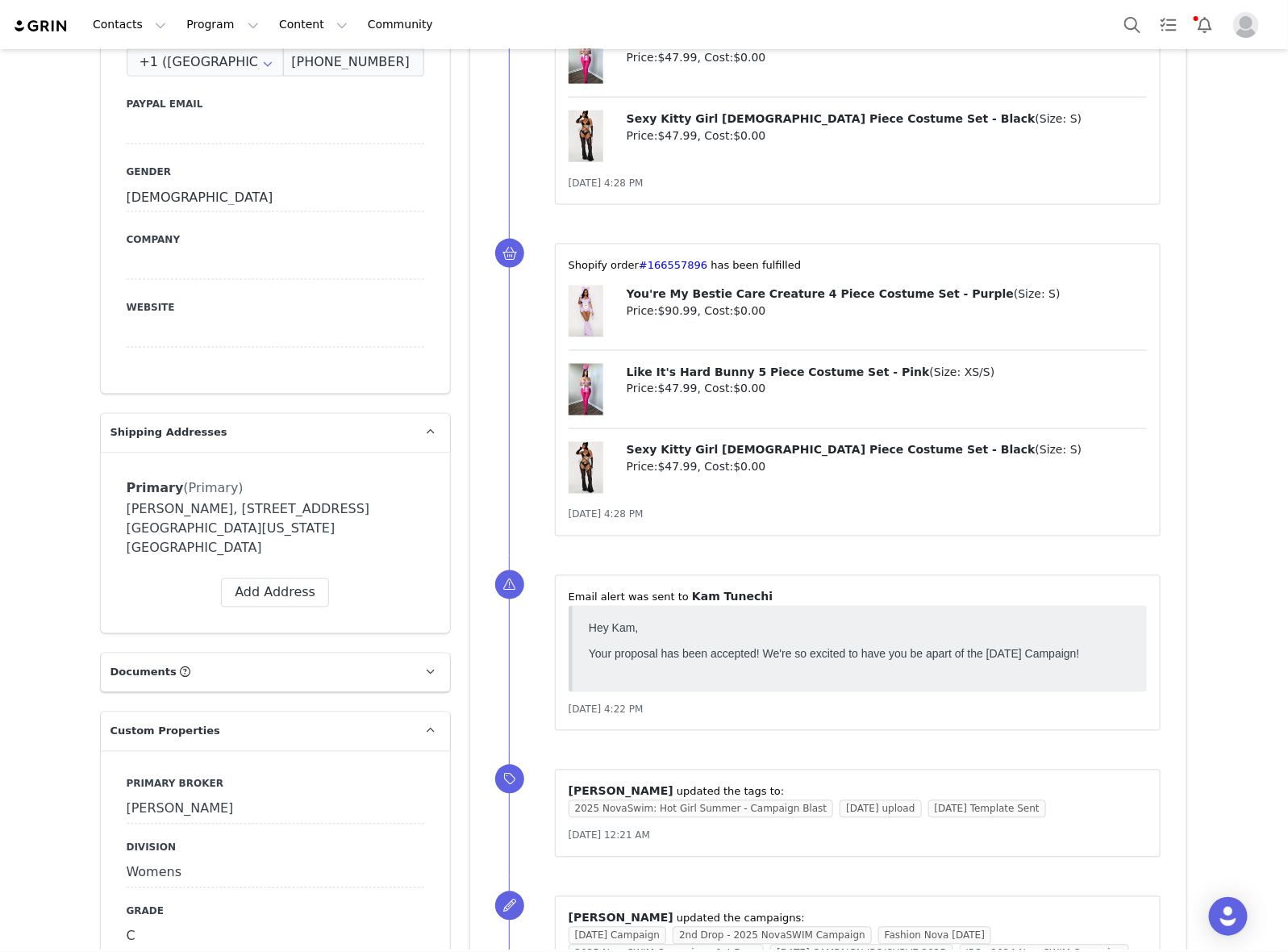
scroll to position [1210, 0]
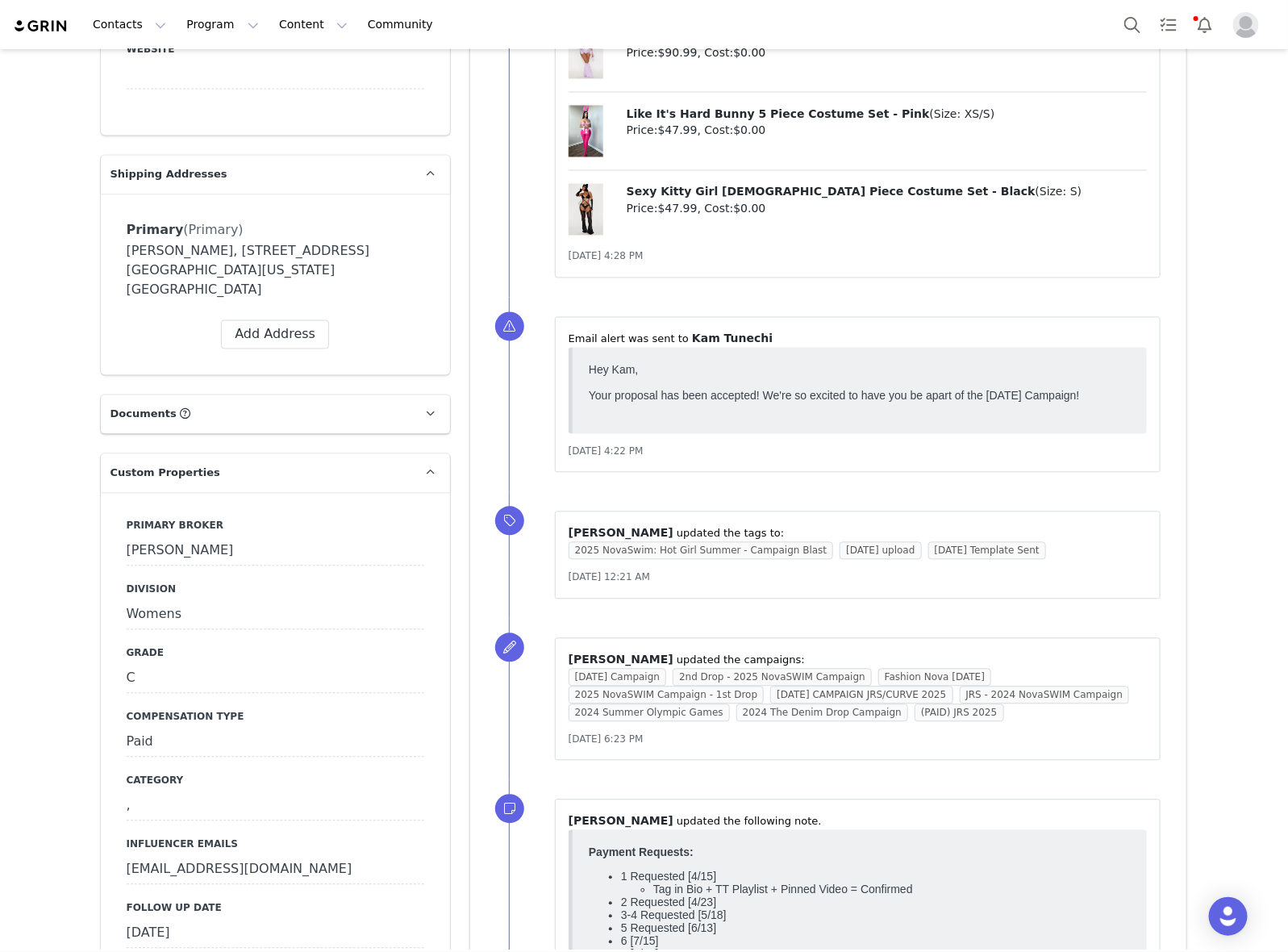
click at [356, 901] on label "Follow Up Date" at bounding box center [276, 908] width 298 height 15
drag, startPoint x: 353, startPoint y: 807, endPoint x: 349, endPoint y: 816, distance: 9.8
click at [352, 901] on label "Follow Up Date" at bounding box center [276, 908] width 298 height 15
click at [349, 919] on div "September 26th, 2025" at bounding box center [276, 934] width 298 height 29
click at [351, 919] on input "Sep 26 2025" at bounding box center [276, 934] width 298 height 29
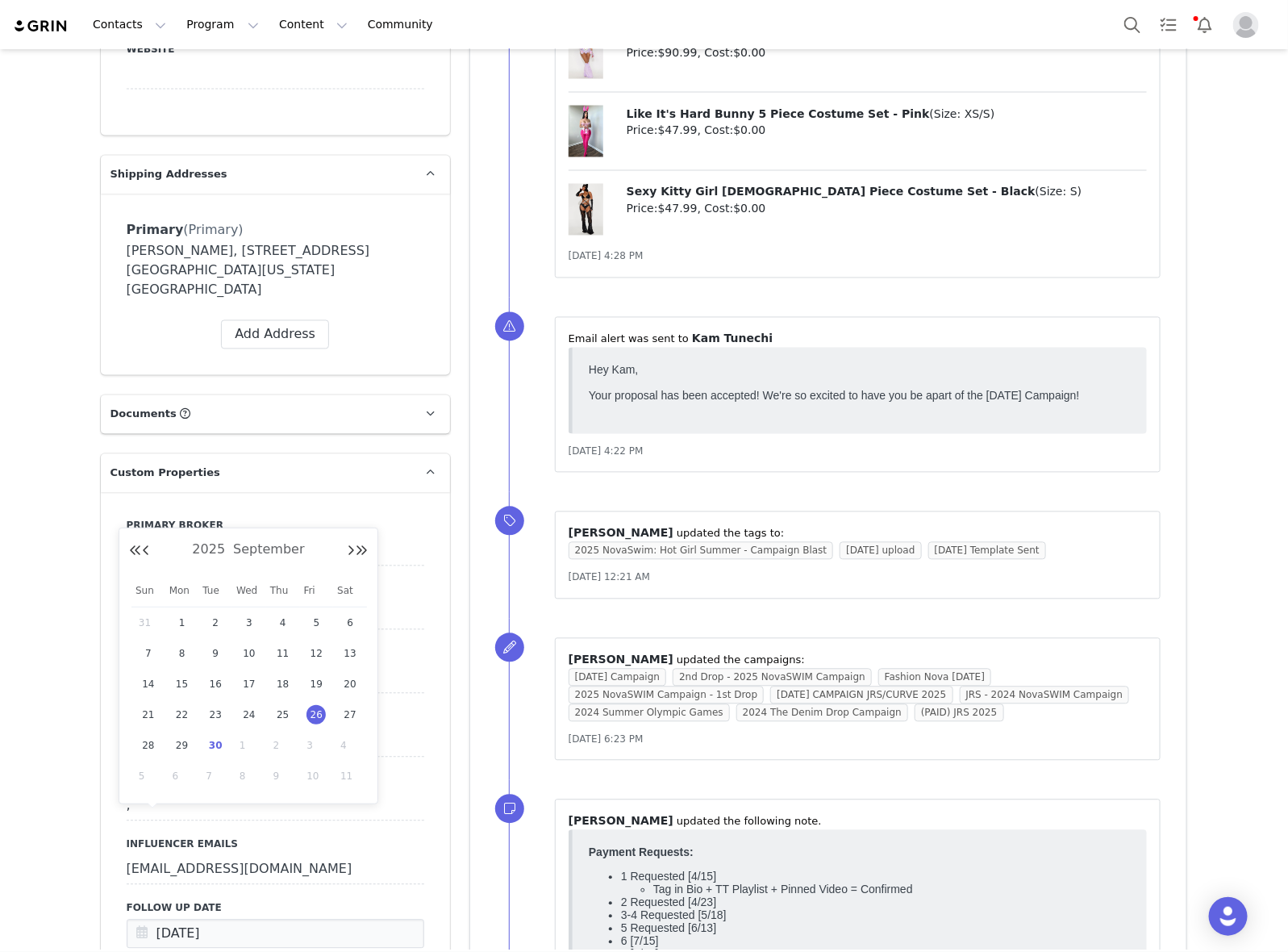
click at [182, 951] on button "Cancel" at bounding box center [198, 967] width 54 height 22
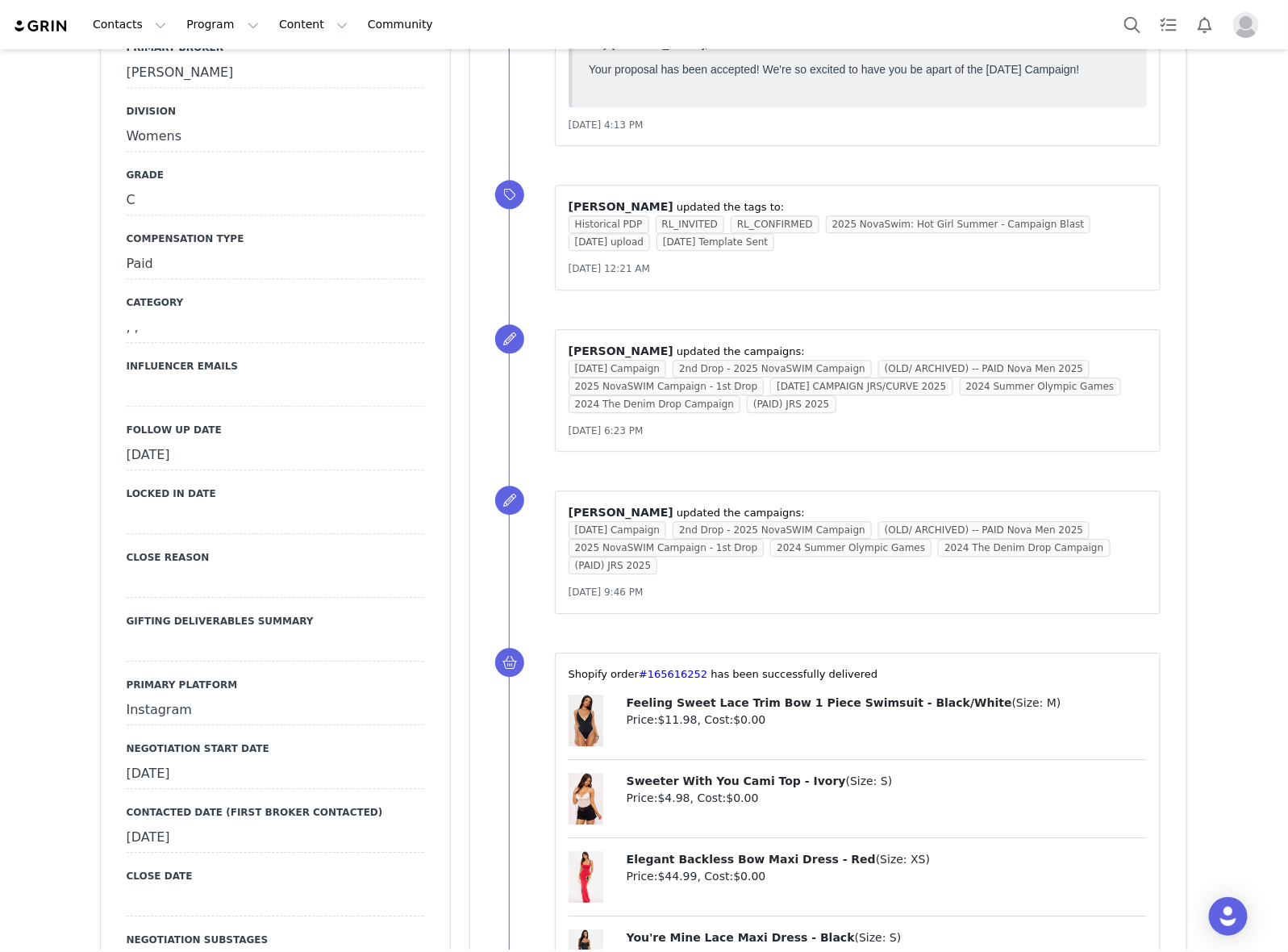
scroll to position [1613, 0]
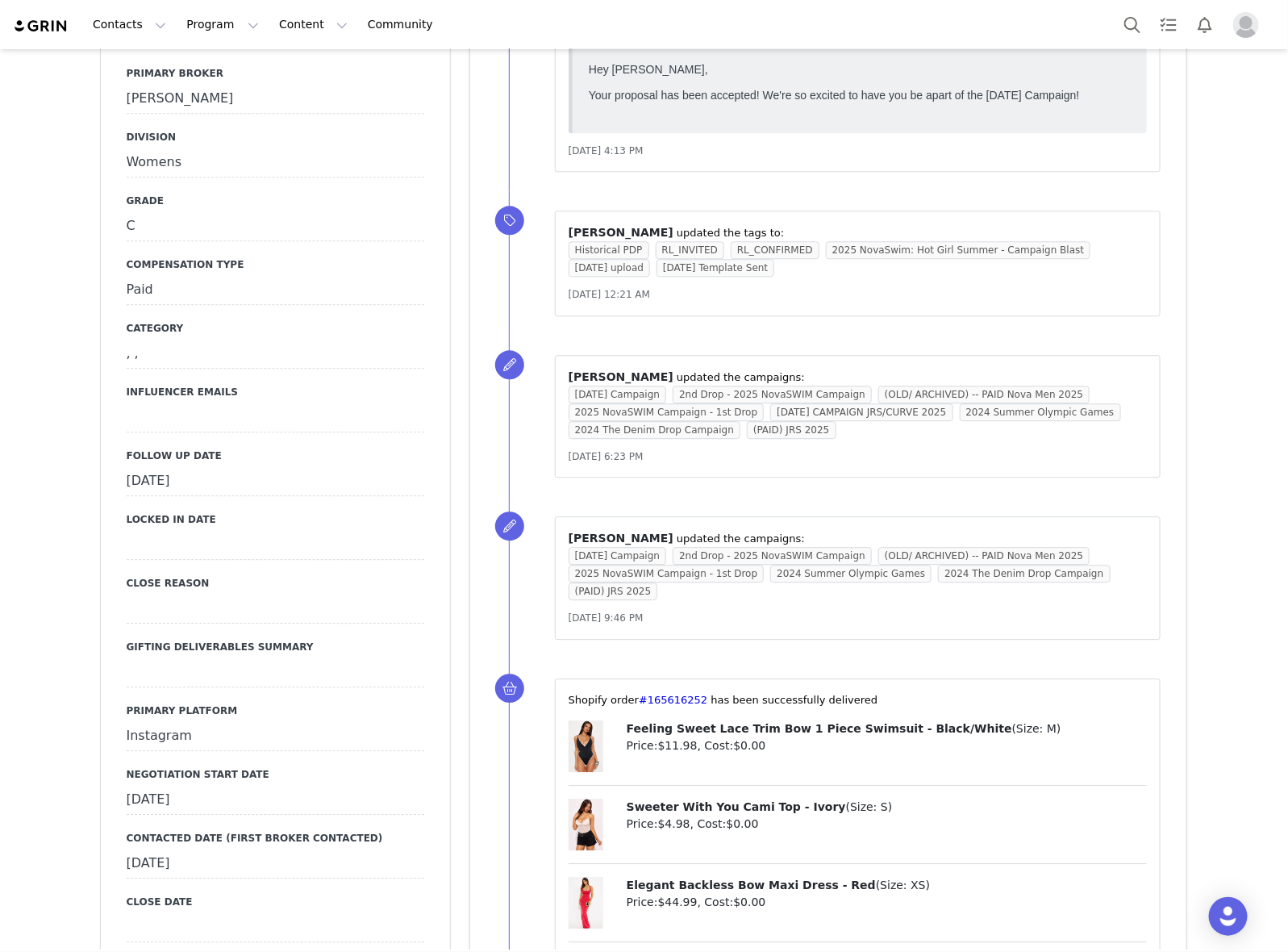
click at [258, 467] on div "September 19th, 2025" at bounding box center [276, 481] width 298 height 29
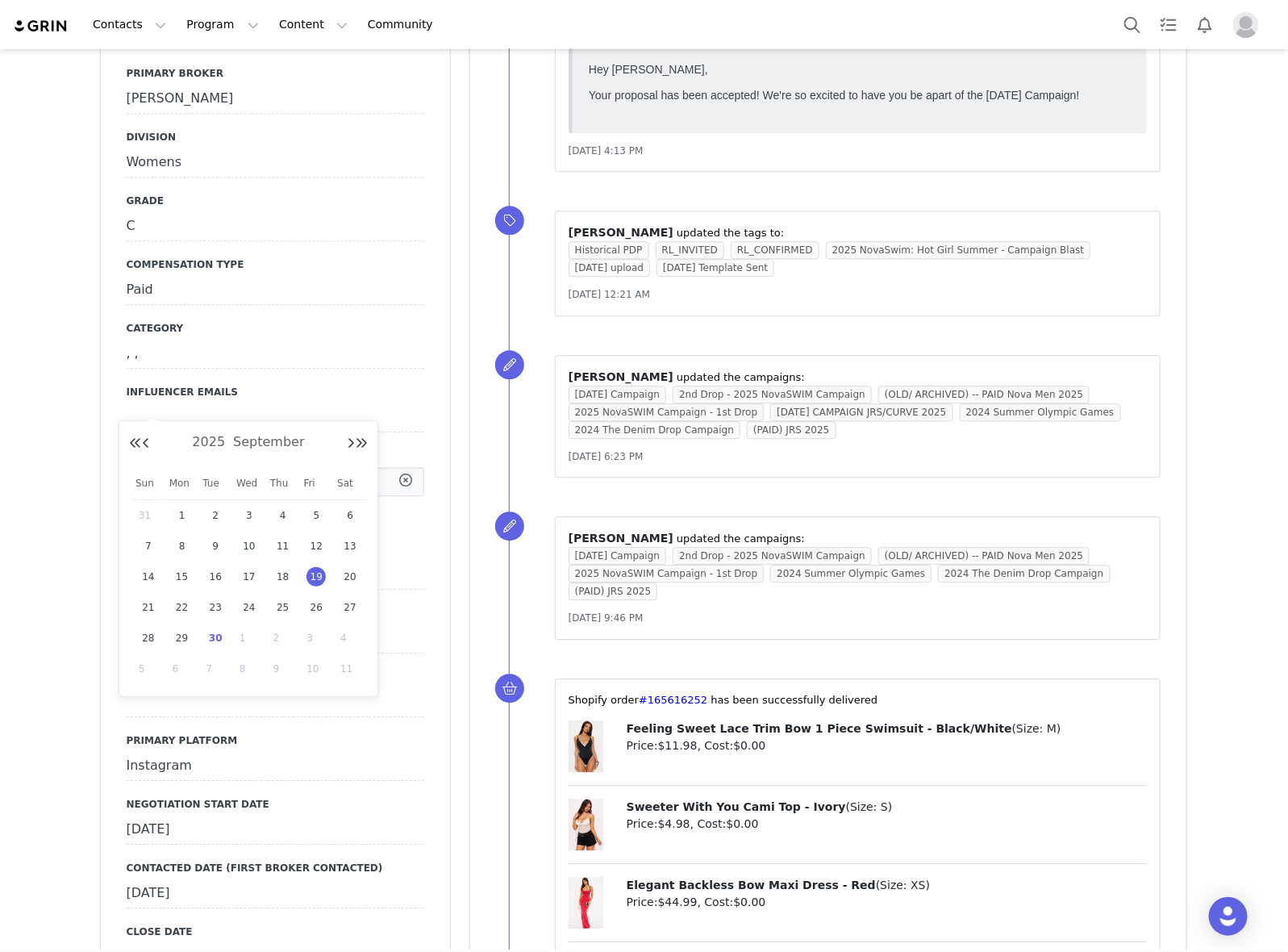
click at [266, 467] on input "Sep 19 2025" at bounding box center [276, 481] width 298 height 29
click at [324, 605] on span "26" at bounding box center [316, 607] width 20 height 20
type input "Sep 26 2025"
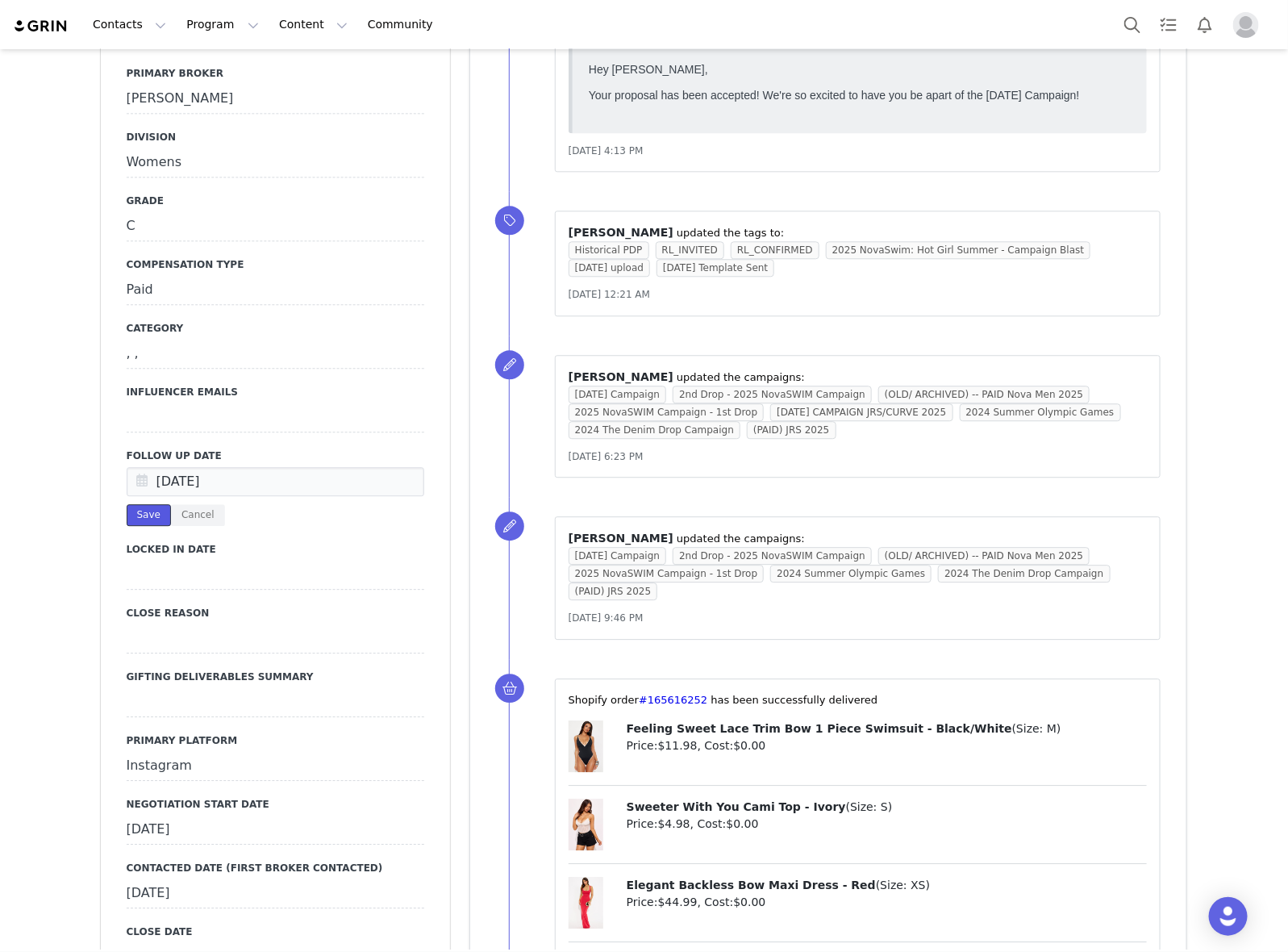
drag, startPoint x: 132, startPoint y: 426, endPoint x: 144, endPoint y: 416, distance: 15.6
click at [132, 504] on button "Save" at bounding box center [149, 515] width 45 height 22
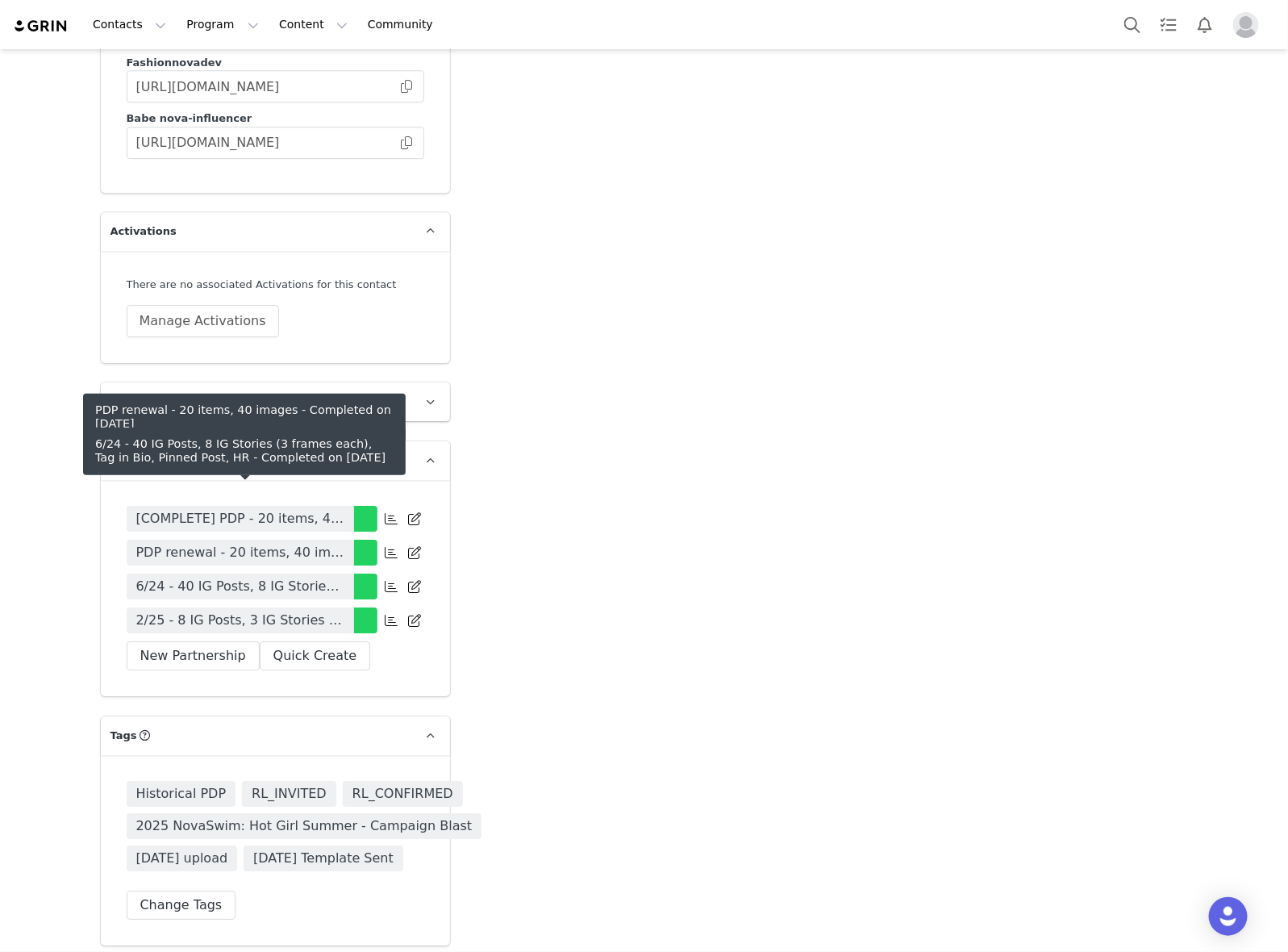
scroll to position [4536, 0]
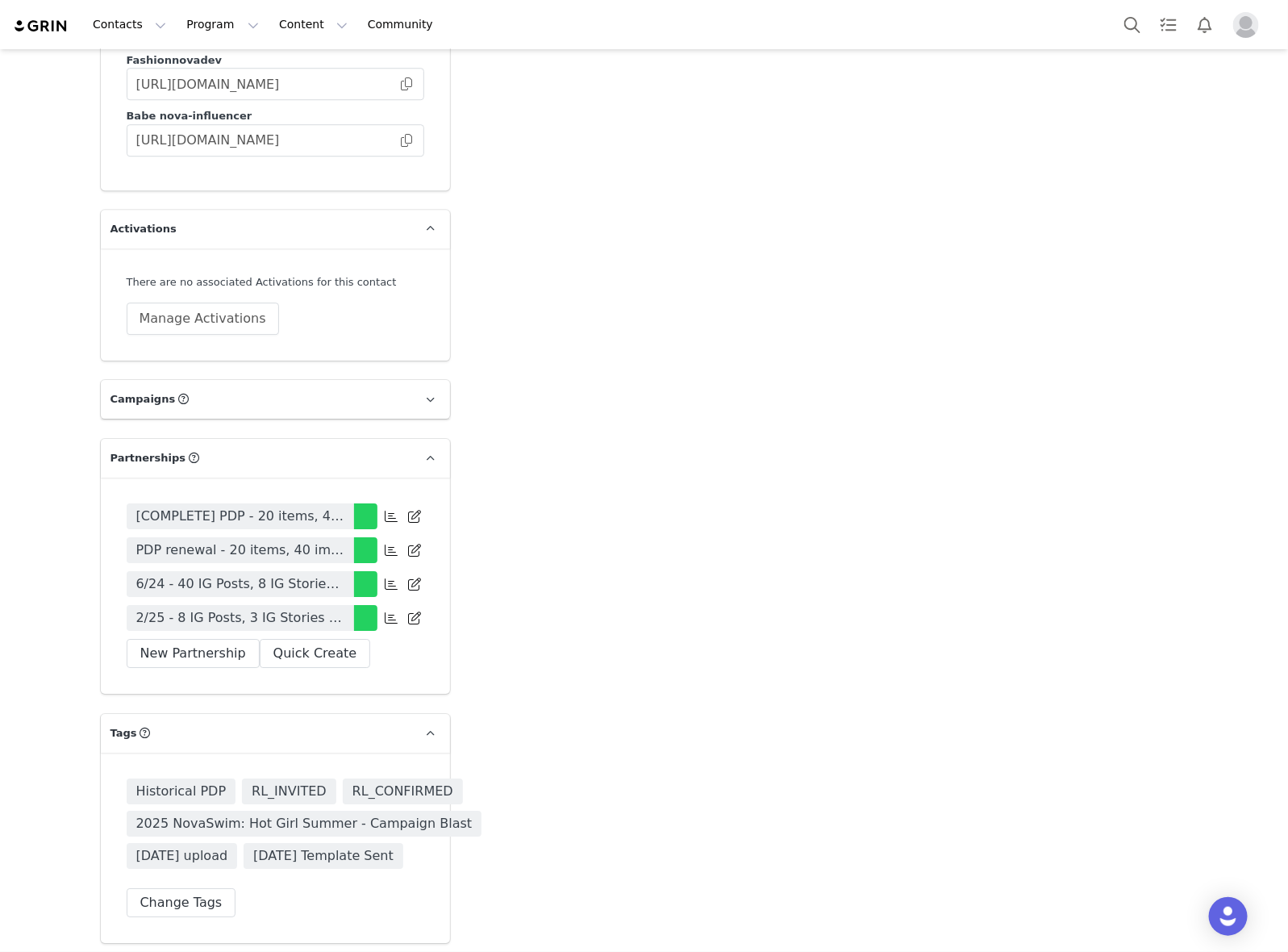
click at [324, 605] on link "2/25 - 8 IG Posts, 3 IG Stories (3 frames), Monthly, Tag in Bio, Pinned Post, HR" at bounding box center [241, 618] width 228 height 26
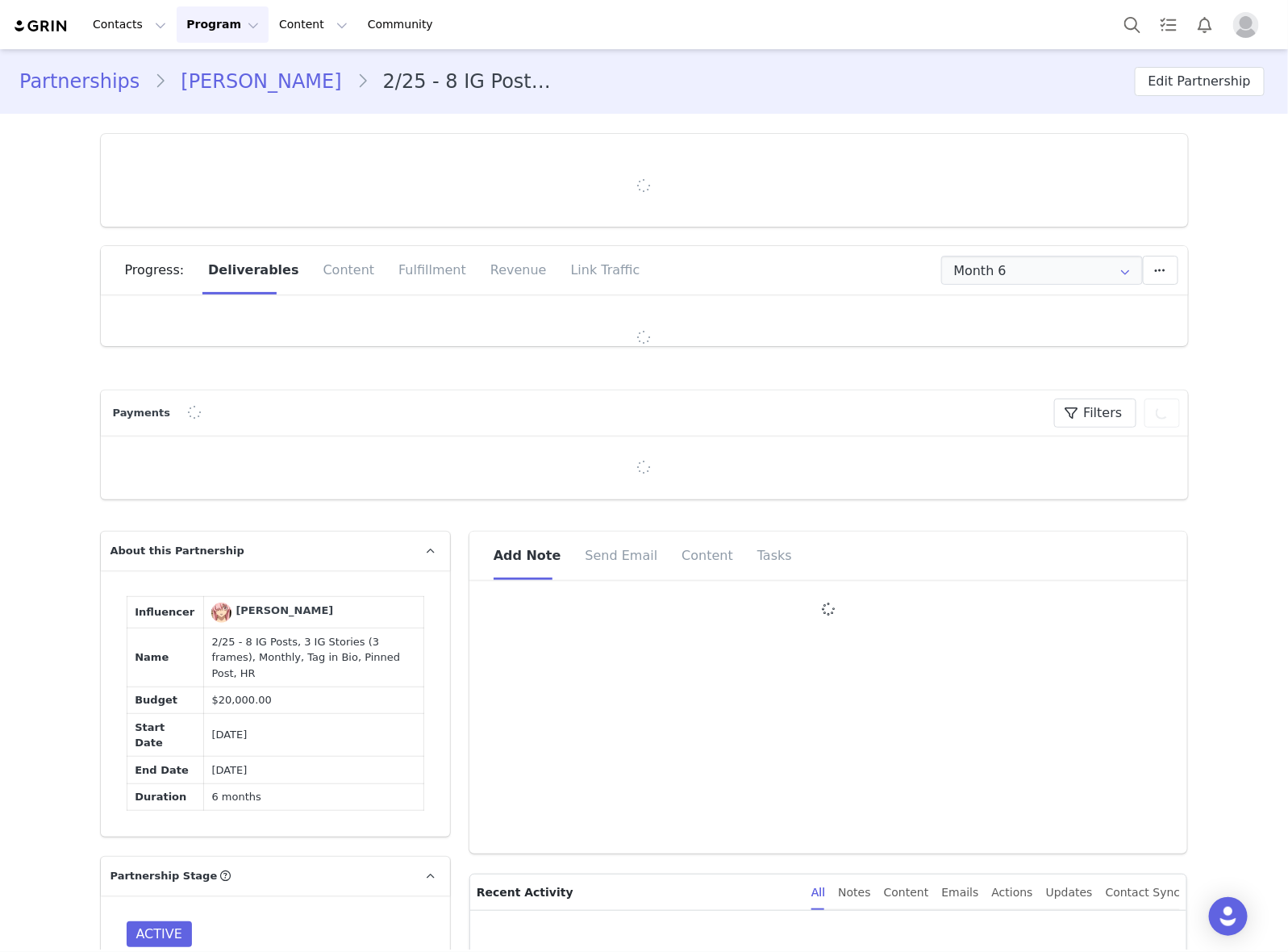
type input "+1 ([GEOGRAPHIC_DATA])"
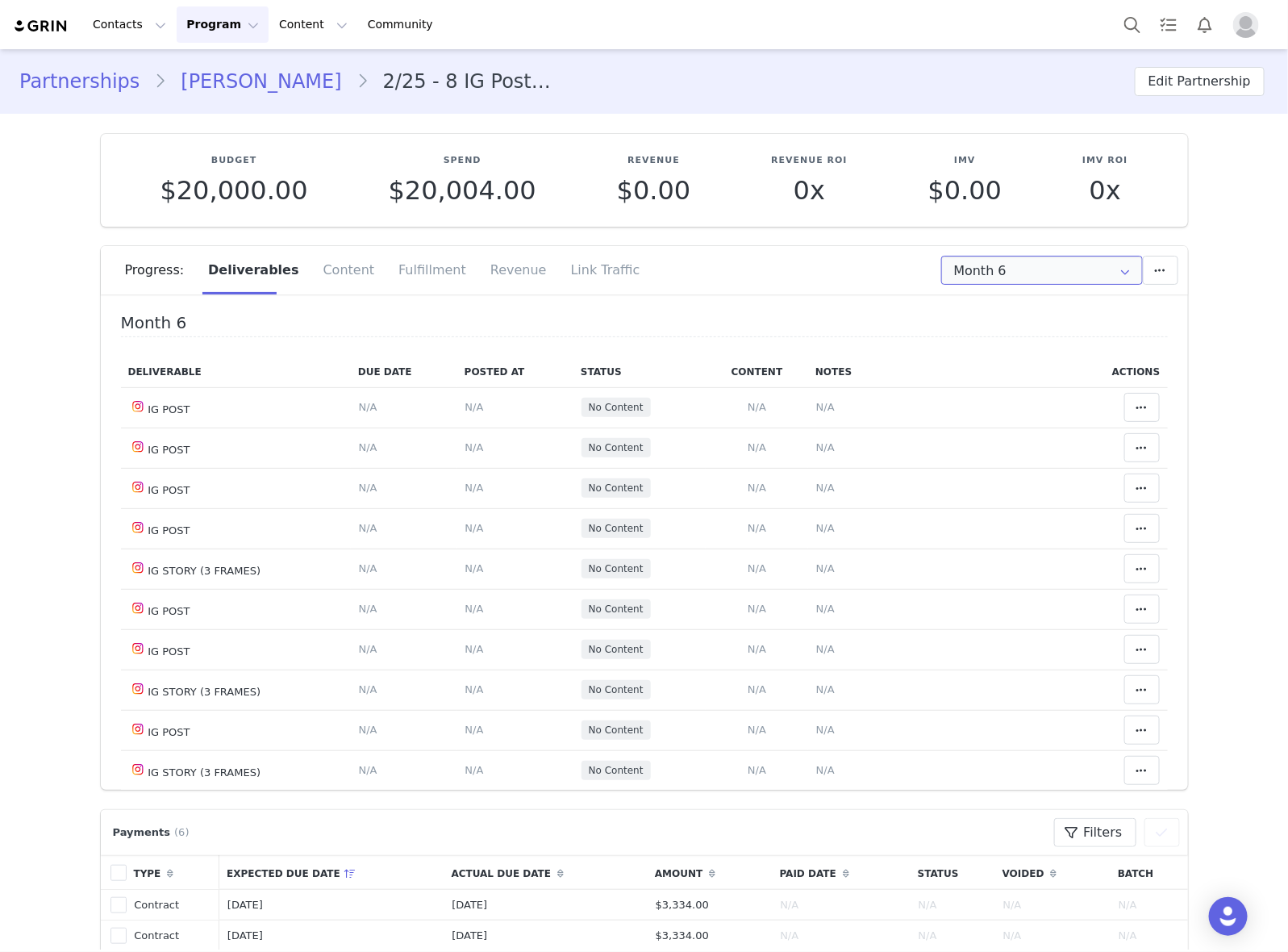
click at [1005, 275] on input "Month 6" at bounding box center [1042, 270] width 202 height 29
drag, startPoint x: 1033, startPoint y: 418, endPoint x: 1029, endPoint y: 410, distance: 8.9
click at [1046, 419] on span "Jun 10th - Jul 10th" at bounding box center [1090, 423] width 88 height 28
type input "Month 5"
click at [1055, 280] on input "Month 5" at bounding box center [1042, 270] width 202 height 29
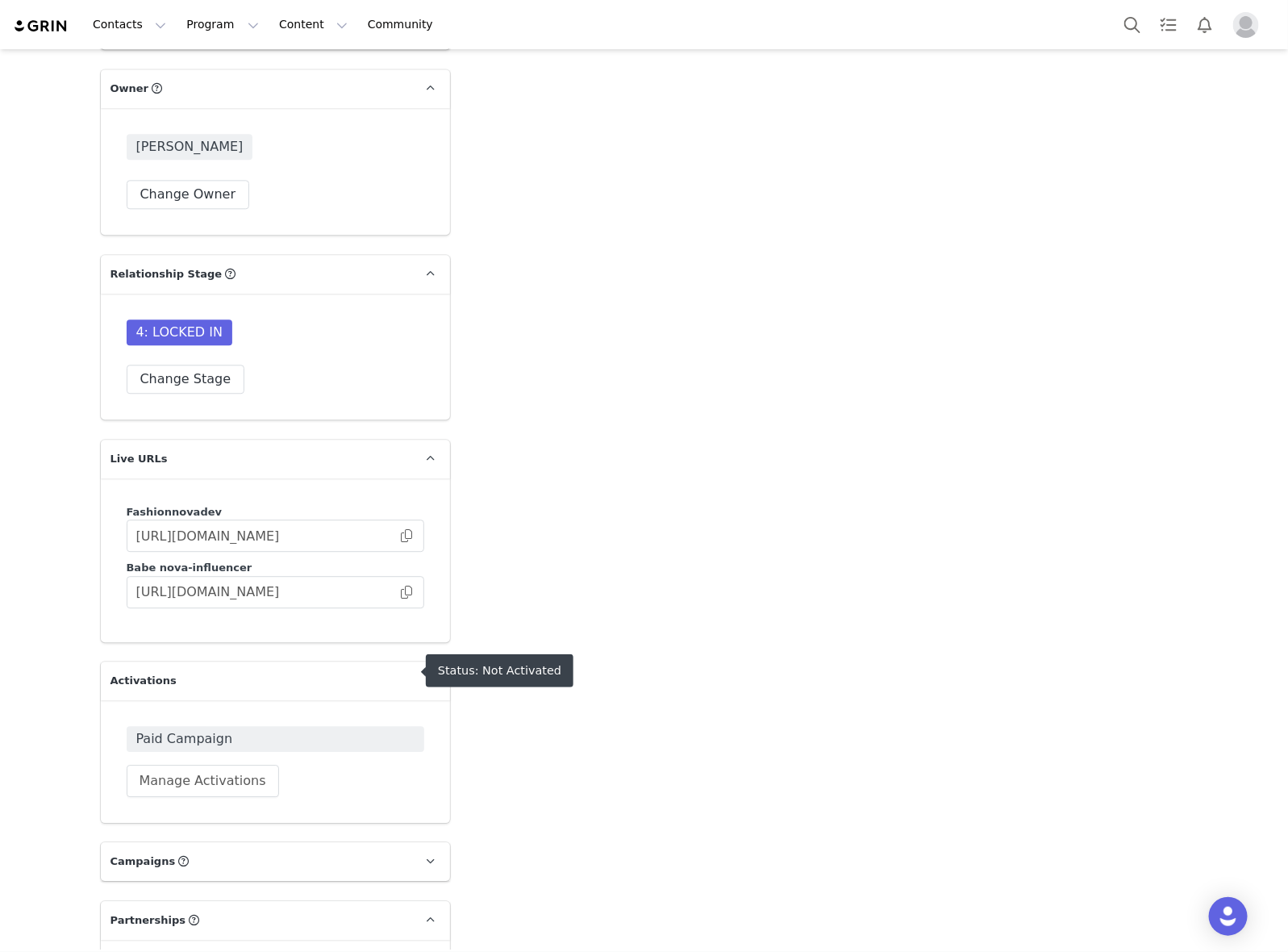
scroll to position [4234, 0]
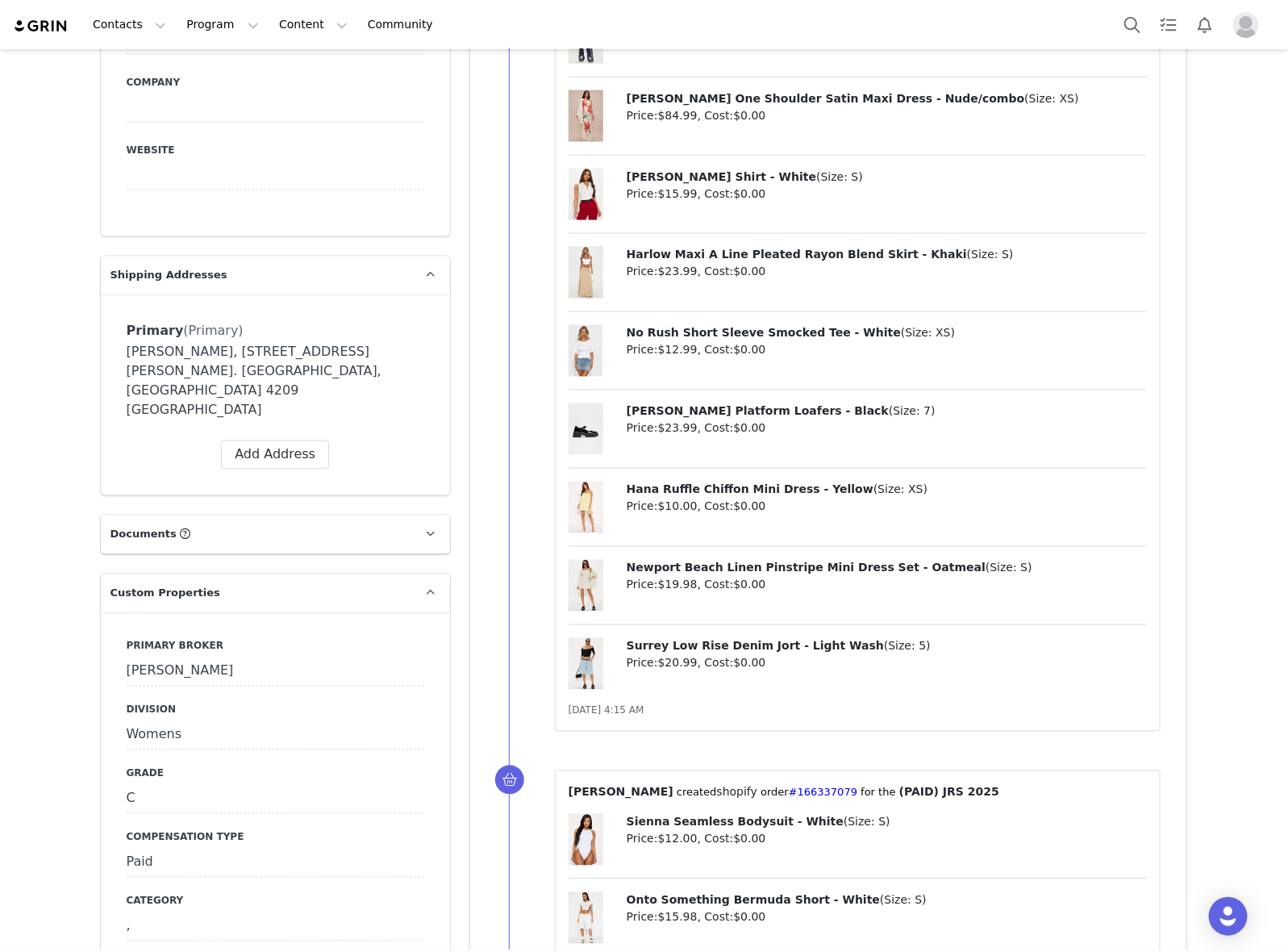
scroll to position [1512, 0]
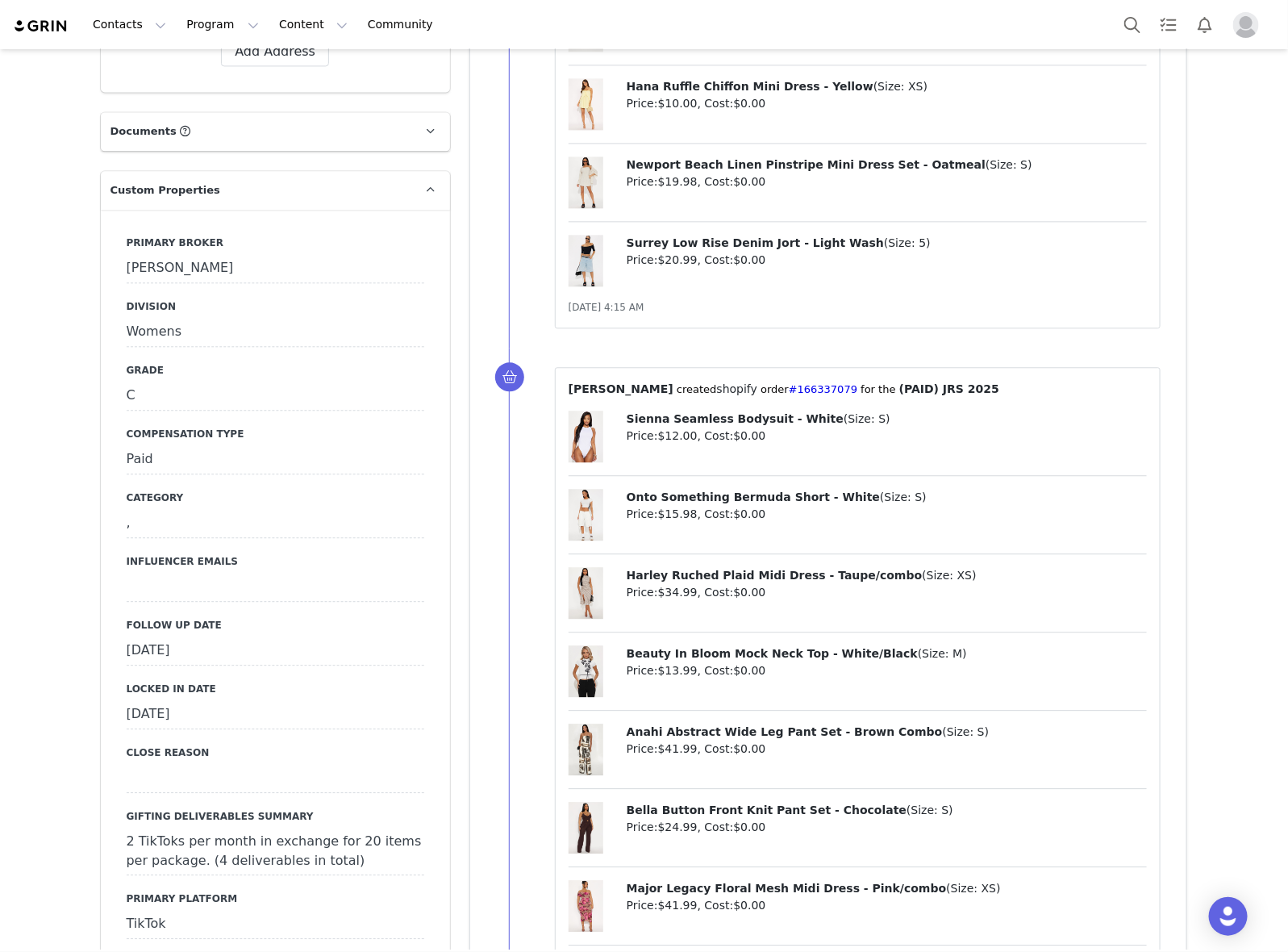
click at [295, 618] on div "Follow Up Date [DATE]" at bounding box center [276, 641] width 298 height 48
click at [299, 637] on div "[DATE]" at bounding box center [276, 651] width 298 height 29
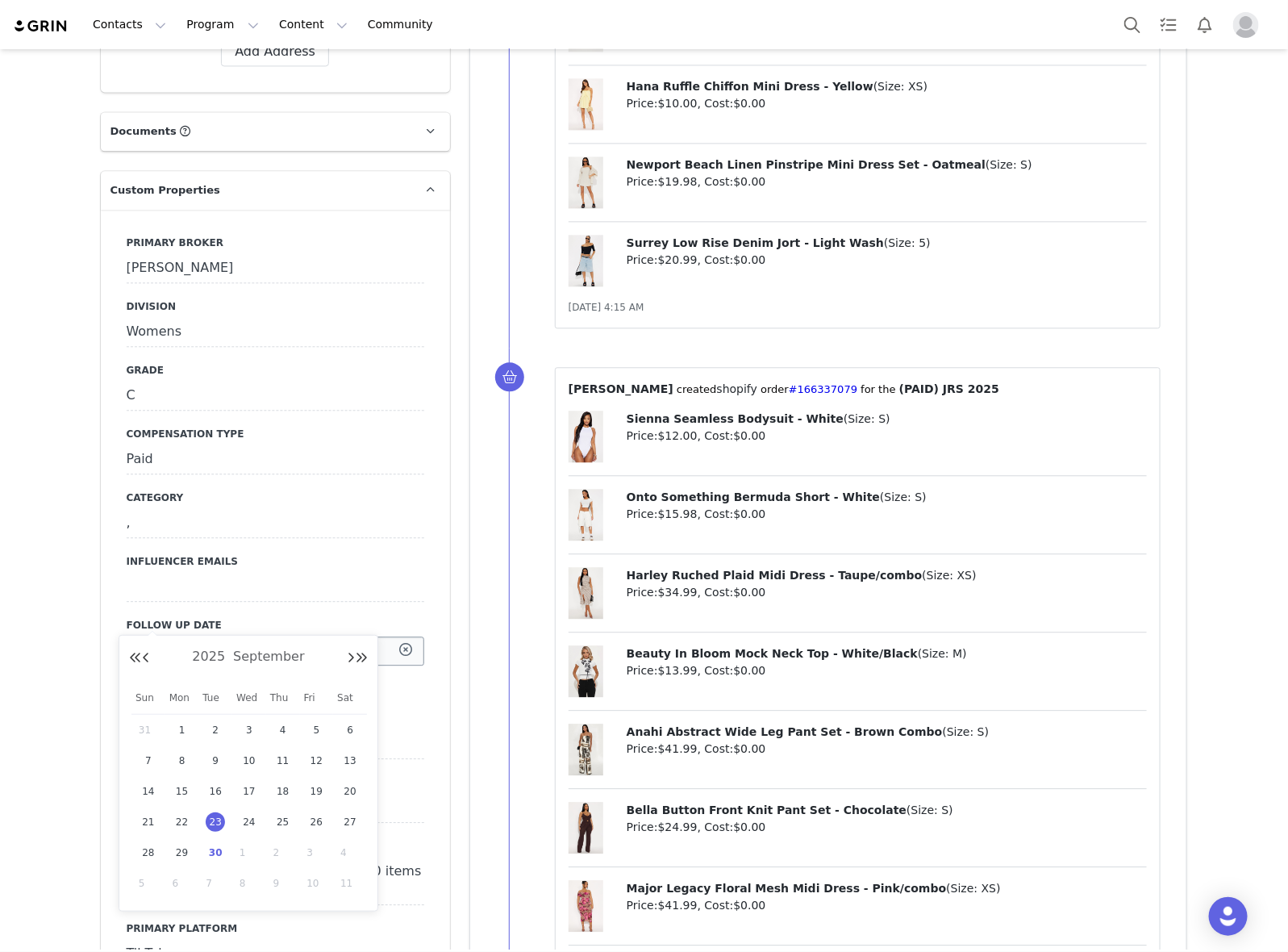
click at [299, 637] on input "[DATE]" at bounding box center [276, 651] width 298 height 29
click at [219, 845] on span "30" at bounding box center [215, 853] width 20 height 20
type input "[DATE]"
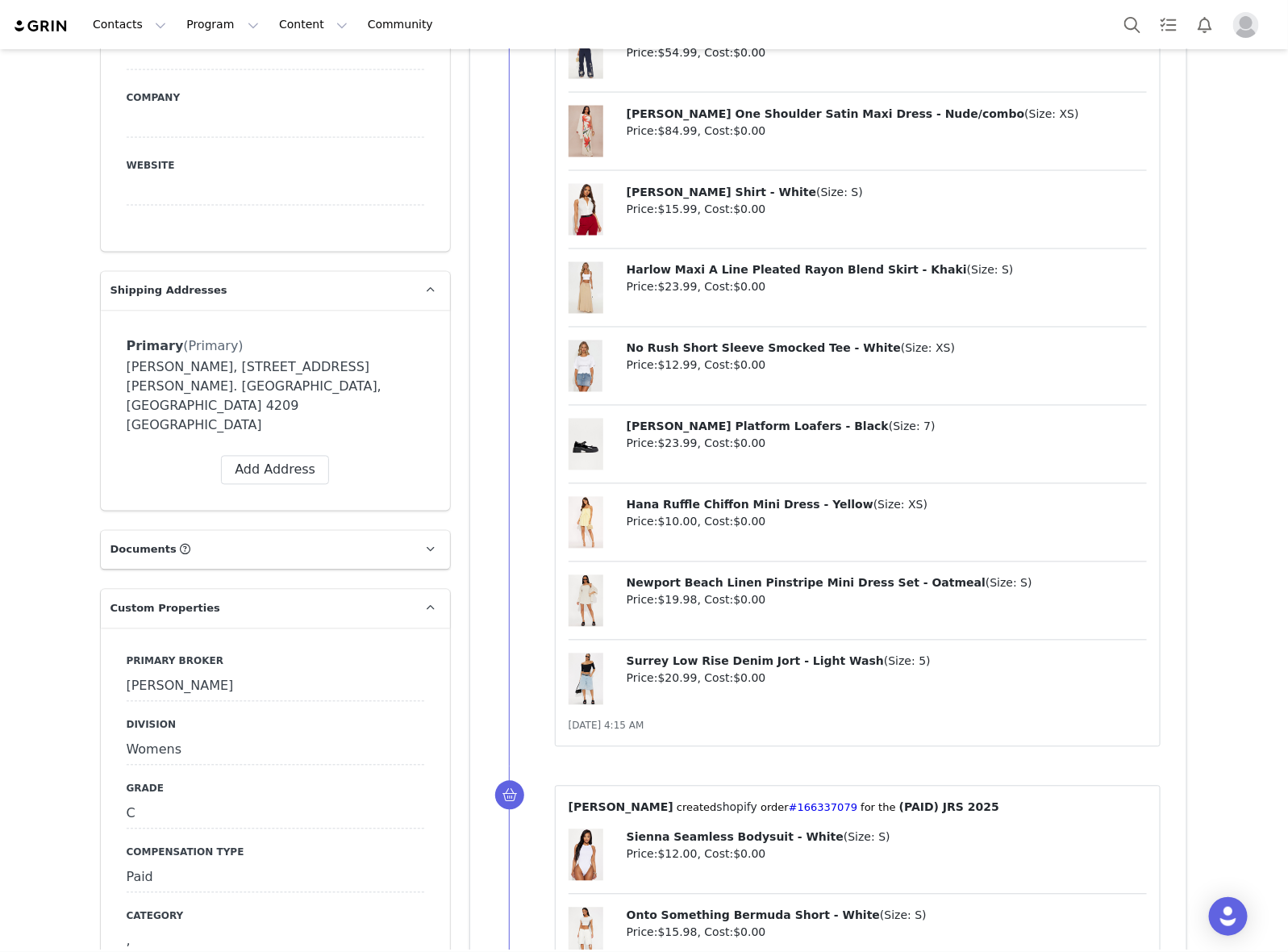
scroll to position [1714, 0]
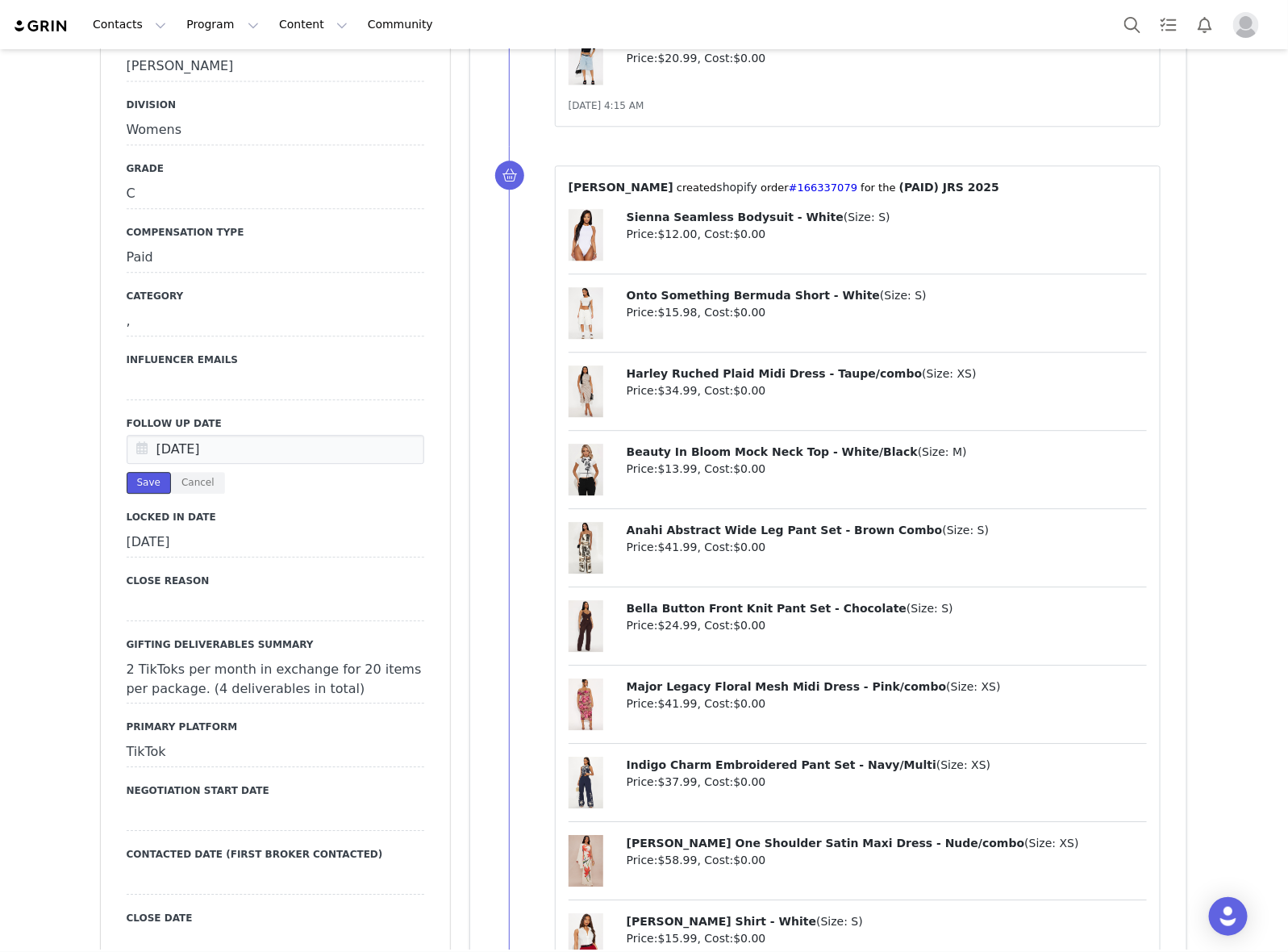
click at [141, 472] on button "Save" at bounding box center [149, 482] width 45 height 22
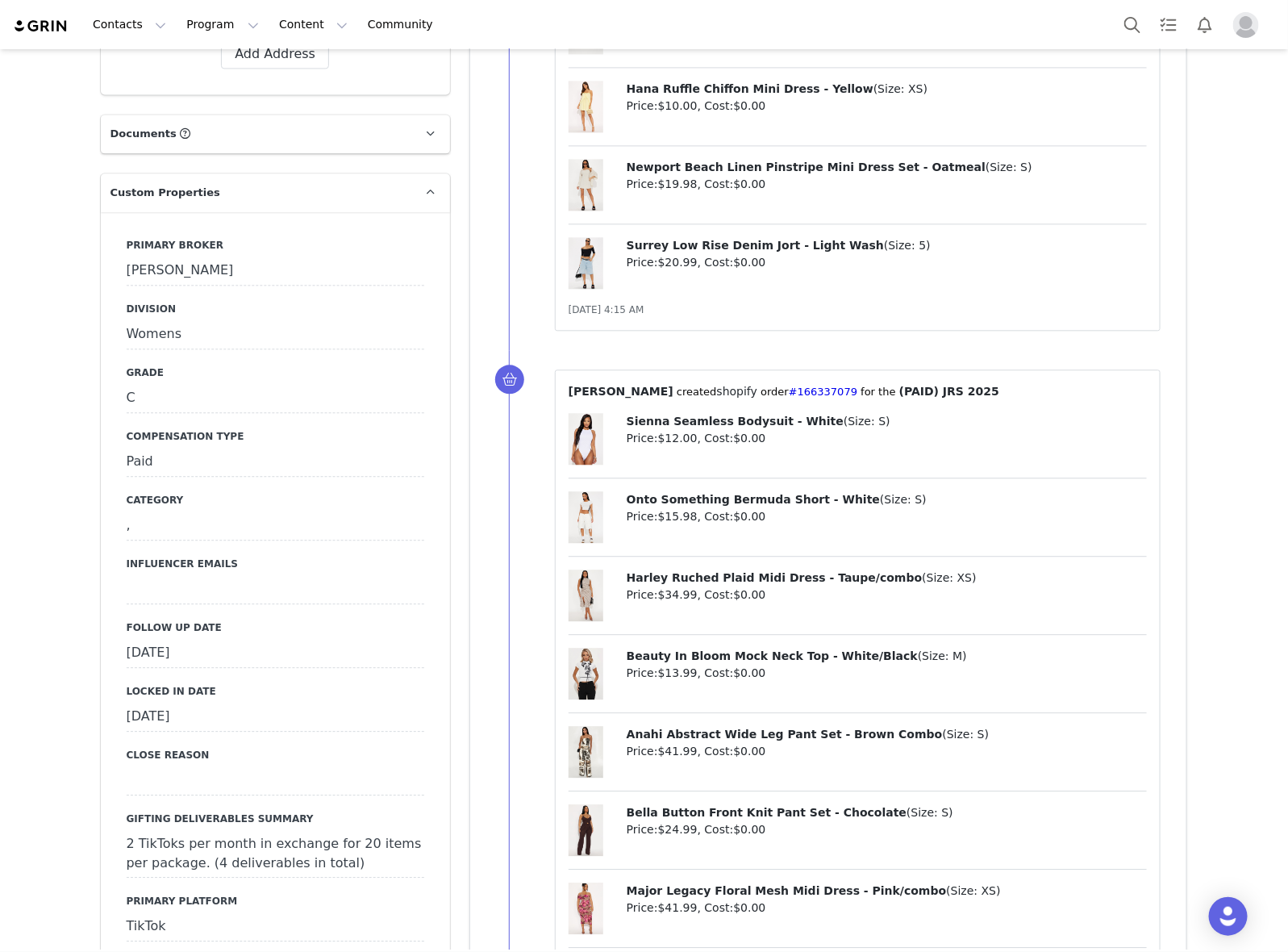
scroll to position [1512, 0]
